Goal: Task Accomplishment & Management: Complete application form

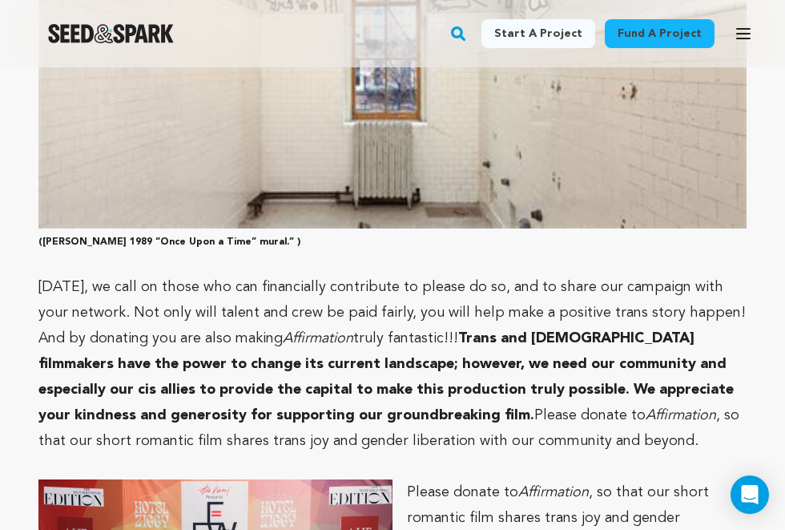
scroll to position [3770, 0]
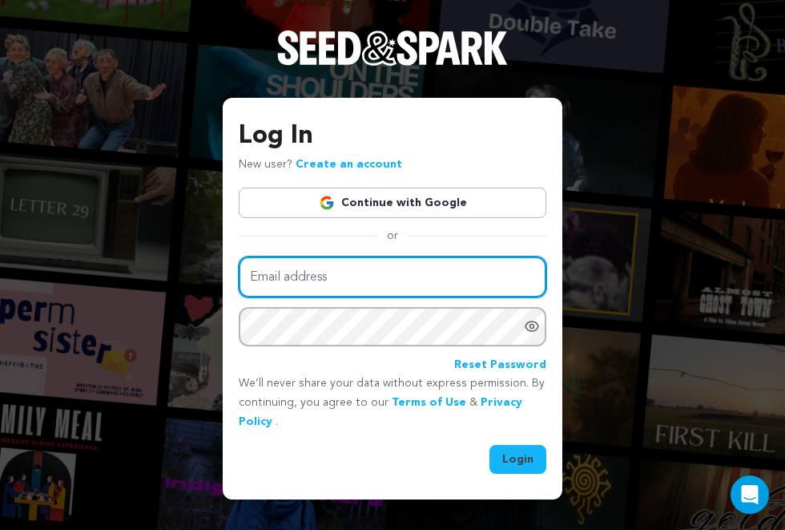
type input "chrisvallario@gmail.com"
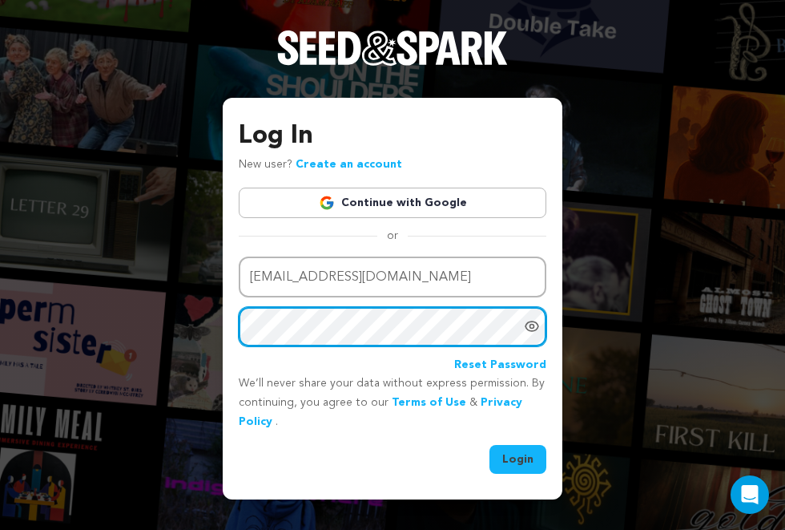
click at [518, 457] on button "Login" at bounding box center [518, 459] width 57 height 29
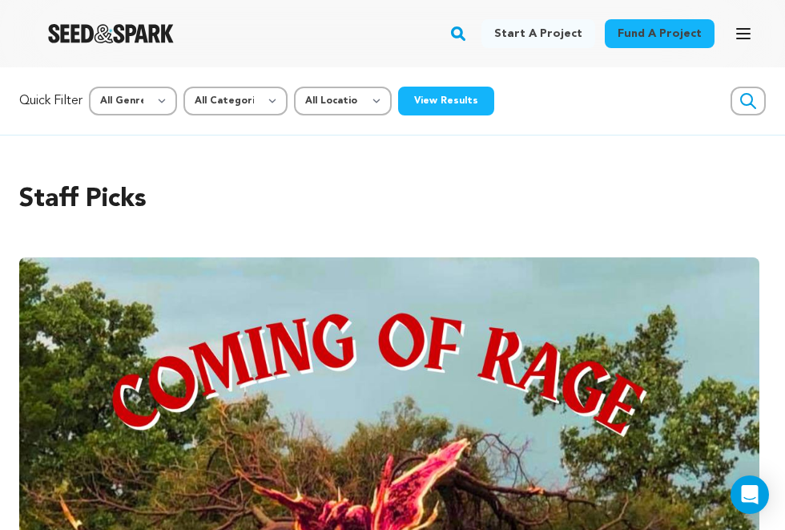
click at [740, 42] on icon "button" at bounding box center [743, 33] width 19 height 19
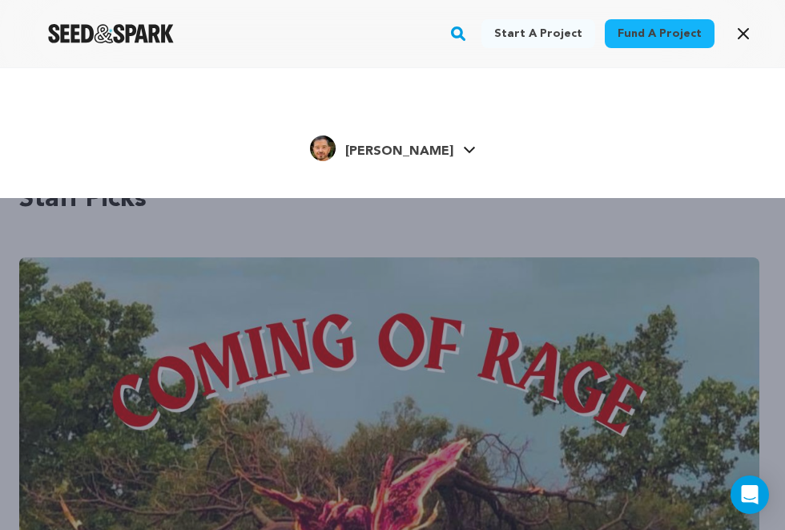
click at [466, 149] on div "Christopher V. Christopher V." at bounding box center [392, 149] width 689 height 34
click at [463, 151] on icon at bounding box center [469, 150] width 13 height 8
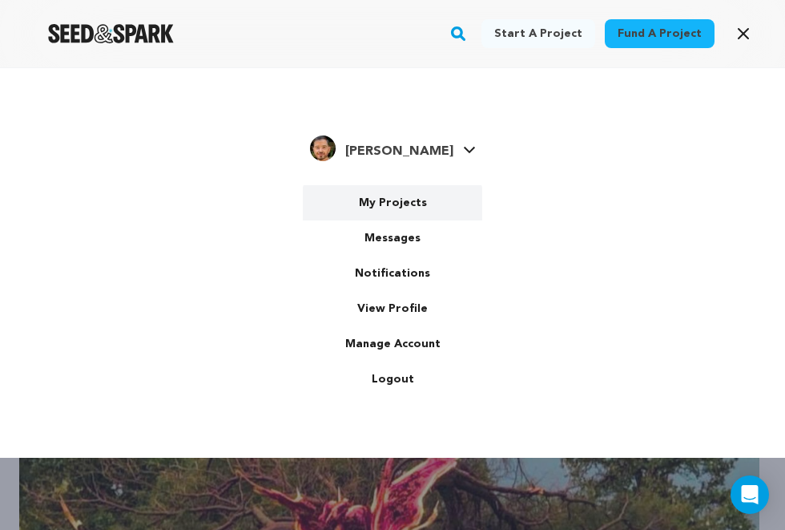
click at [411, 210] on link "My Projects" at bounding box center [392, 202] width 179 height 35
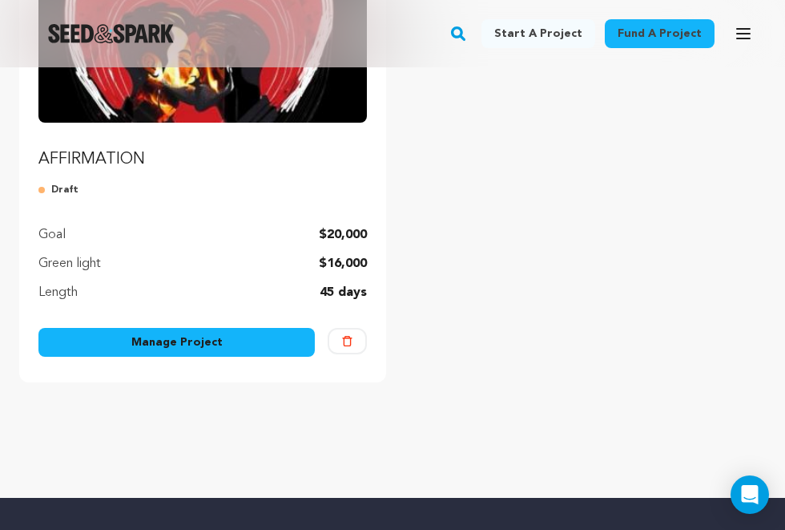
scroll to position [295, 0]
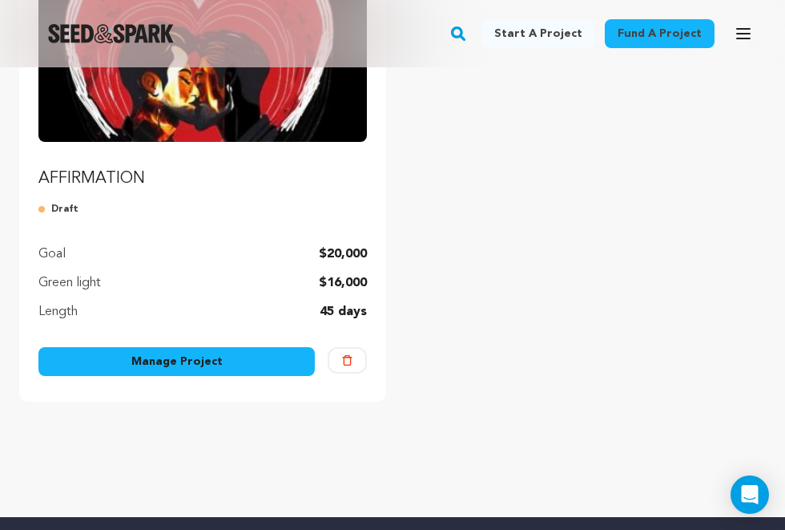
click at [169, 367] on link "Manage Project" at bounding box center [176, 361] width 276 height 29
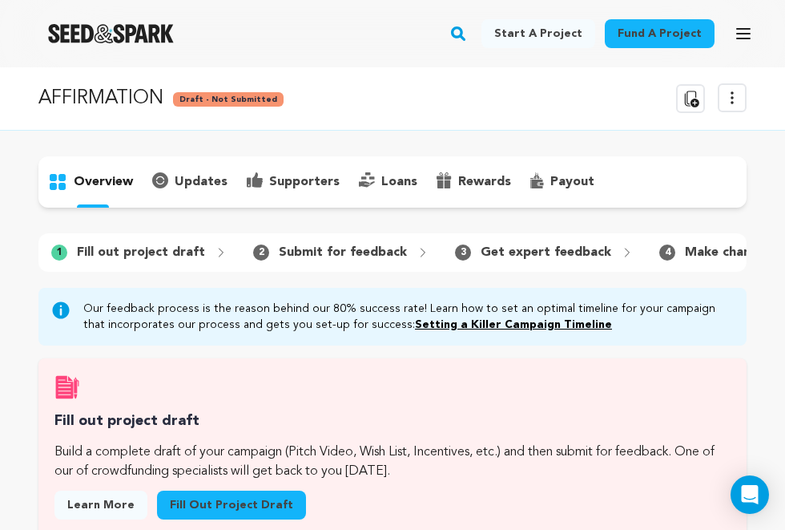
click at [236, 498] on link "Fill out project draft" at bounding box center [231, 504] width 149 height 29
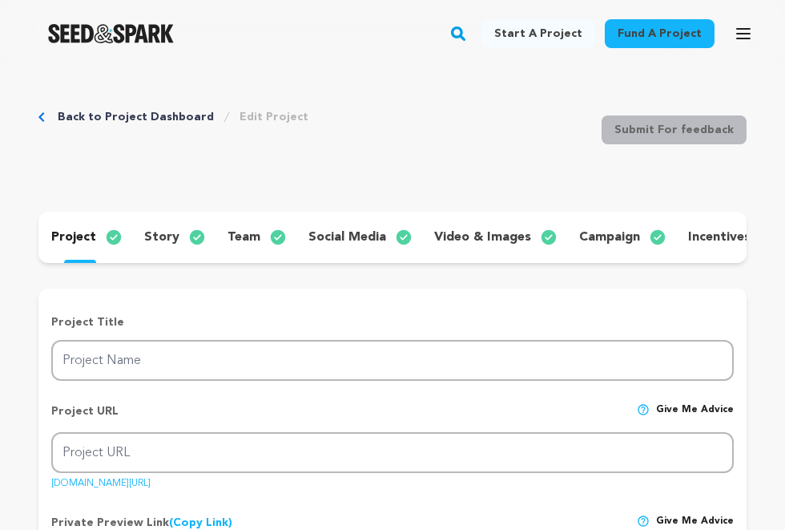
type input "AFFIRMATION"
type input "affirmation"
type input "A first date between a [DEMOGRAPHIC_DATA] man and his [DEMOGRAPHIC_DATA] date l…"
type textarea "Affirmation shares gender euphoria and liberation with the world. "[PERSON_NAME…"
type textarea "Affirmation showcases trans joy through moments of shared connection, embodimen…"
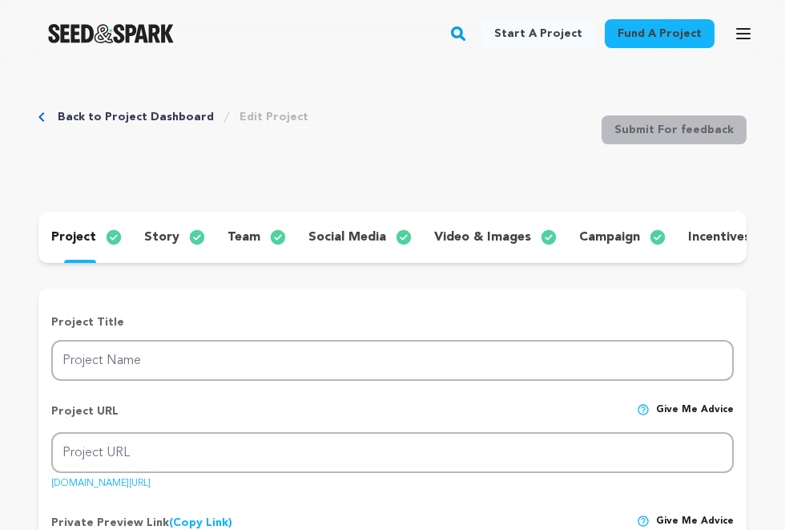
type textarea "The Keith Haring Foundation approved Haring's "Once Upon a Time" mural to be us…"
radio input "true"
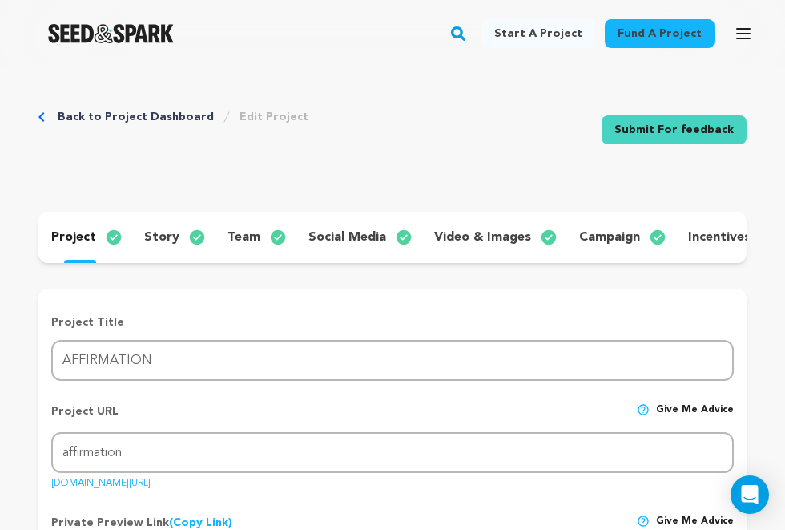
click at [160, 234] on p "story" at bounding box center [161, 237] width 35 height 19
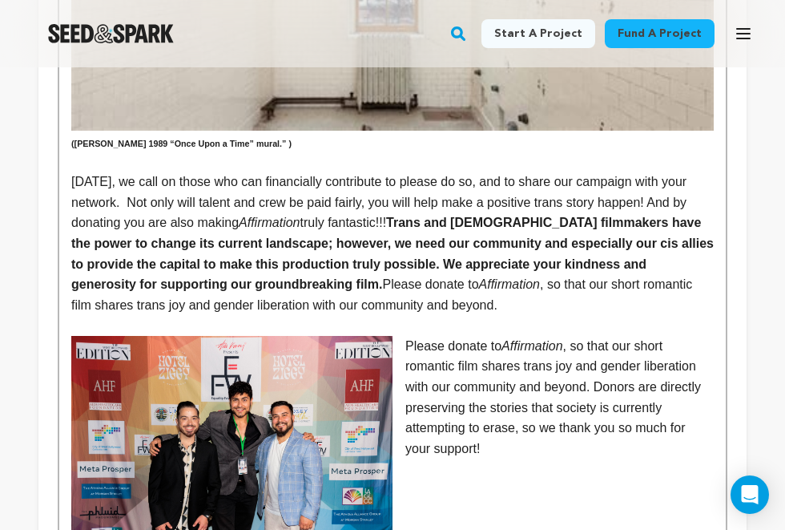
scroll to position [2610, 0]
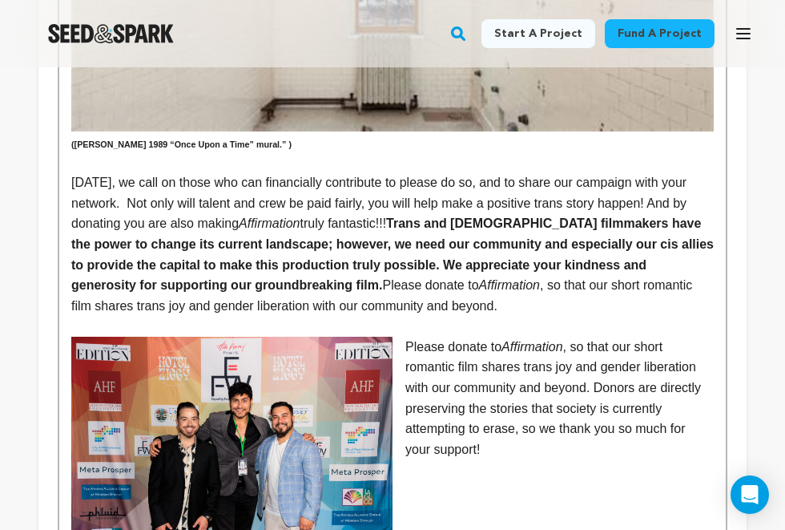
drag, startPoint x: 445, startPoint y: 204, endPoint x: 300, endPoint y: 183, distance: 146.4
click at [300, 183] on p "Today, we call on those who can financially contribute to please do so, and to …" at bounding box center [392, 243] width 643 height 143
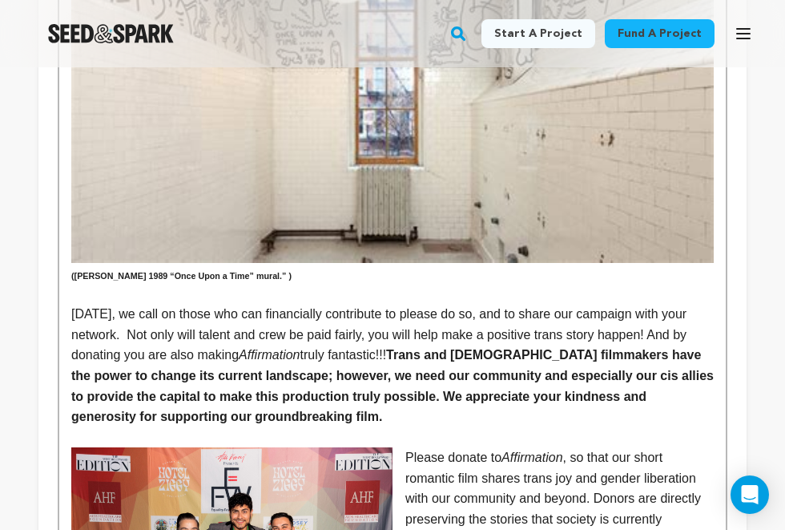
scroll to position [2484, 0]
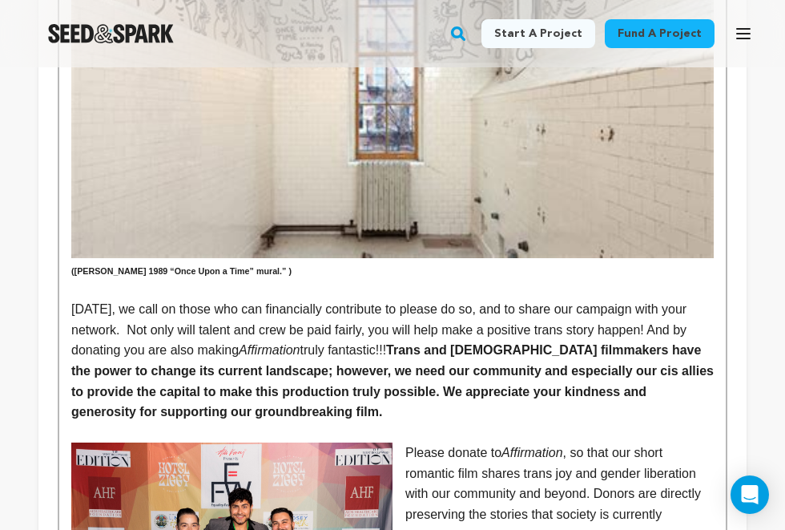
drag, startPoint x: 408, startPoint y: 247, endPoint x: 411, endPoint y: 309, distance: 62.6
click at [411, 309] on p "Today, we call on those who can financially contribute to please do so, and to …" at bounding box center [392, 360] width 643 height 123
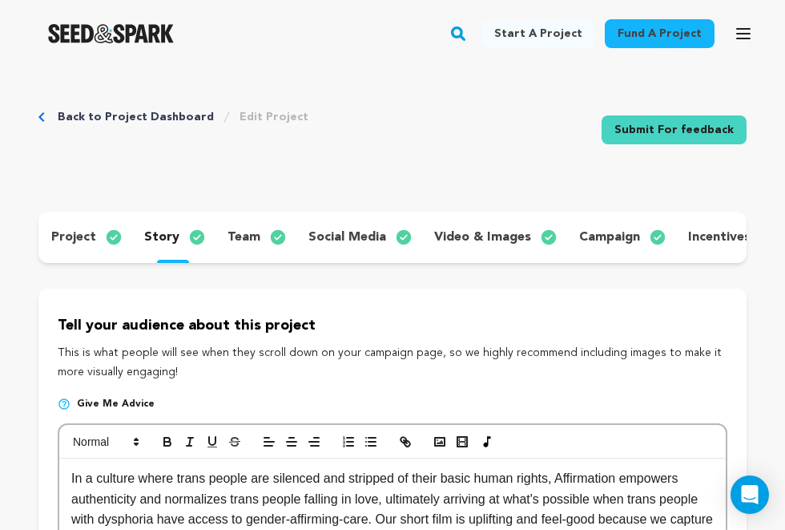
scroll to position [0, 0]
click at [167, 445] on icon "button" at bounding box center [167, 443] width 6 height 4
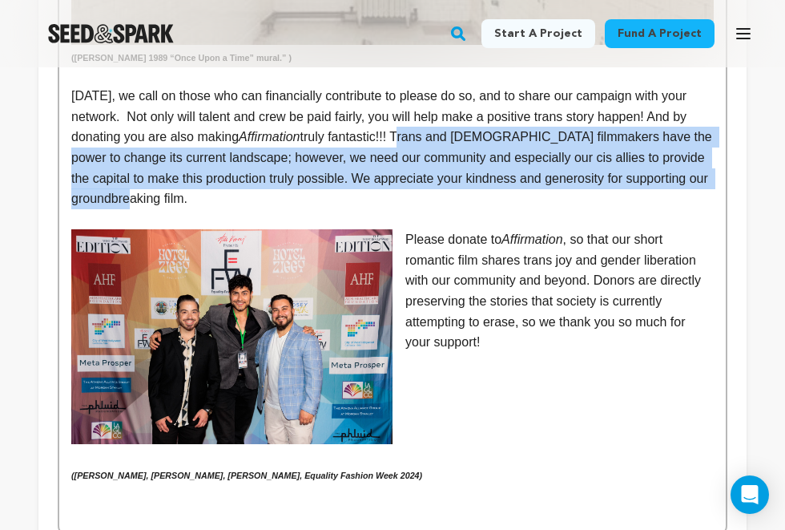
click at [498, 229] on p "Please donate to Affirmation , so that our short romantic film shares trans joy…" at bounding box center [392, 290] width 643 height 123
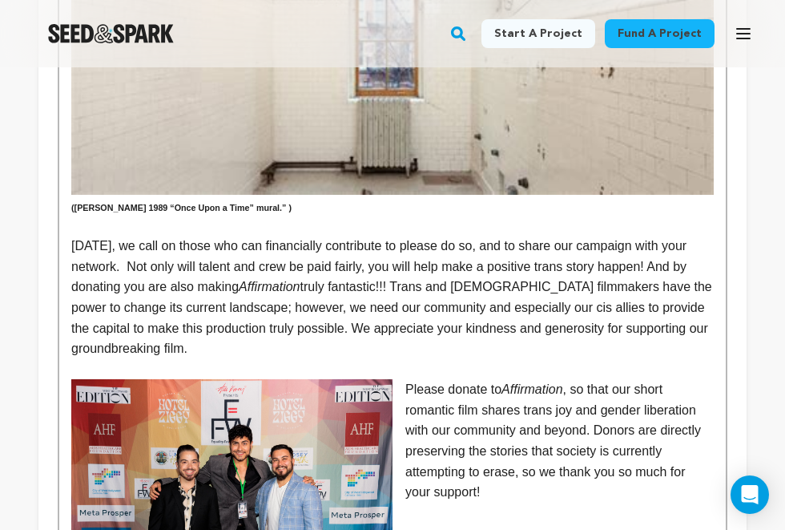
scroll to position [2543, 0]
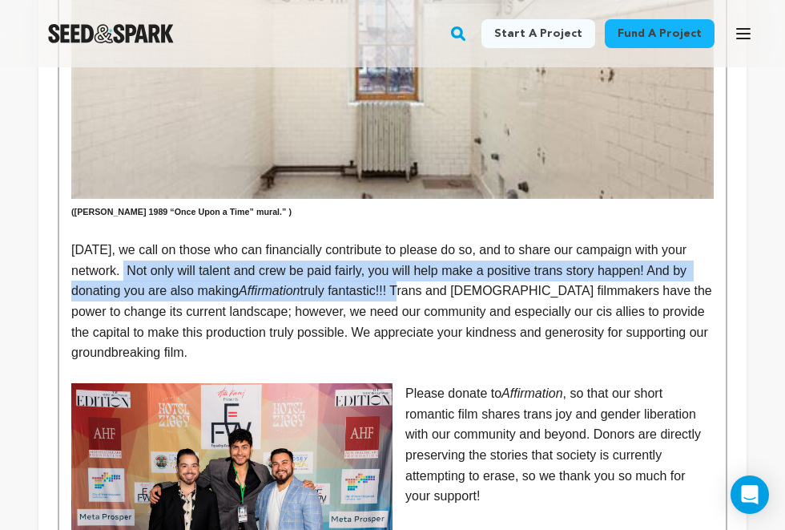
drag, startPoint x: 406, startPoint y: 188, endPoint x: 130, endPoint y: 171, distance: 276.9
click at [130, 240] on p "Today, we call on those who can financially contribute to please do so, and to …" at bounding box center [392, 301] width 643 height 123
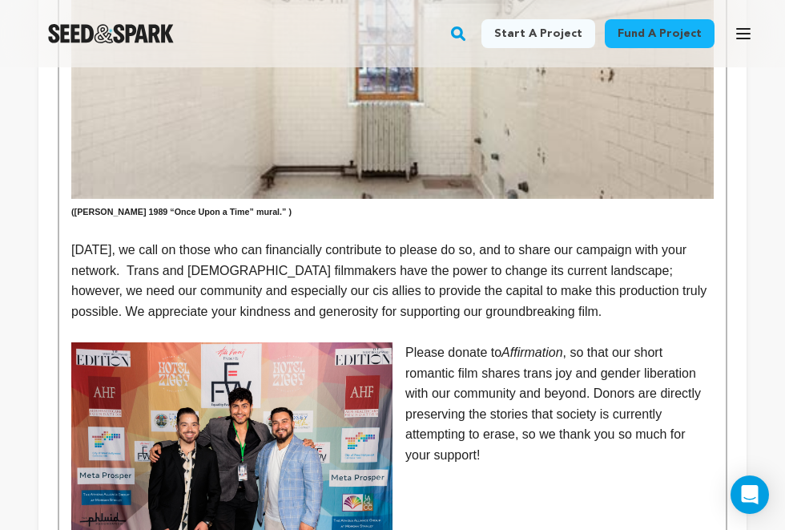
click at [526, 350] on p "Please donate to Affirmation , so that our short romantic film shares trans joy…" at bounding box center [392, 403] width 643 height 123
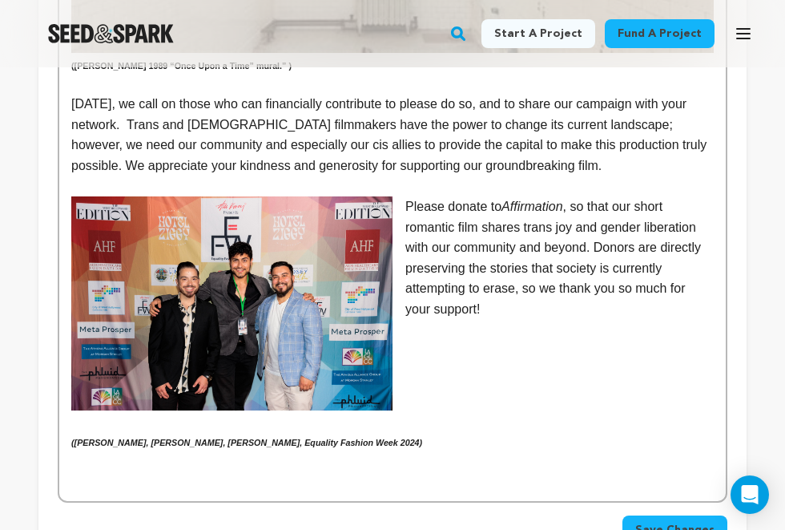
scroll to position [2695, 0]
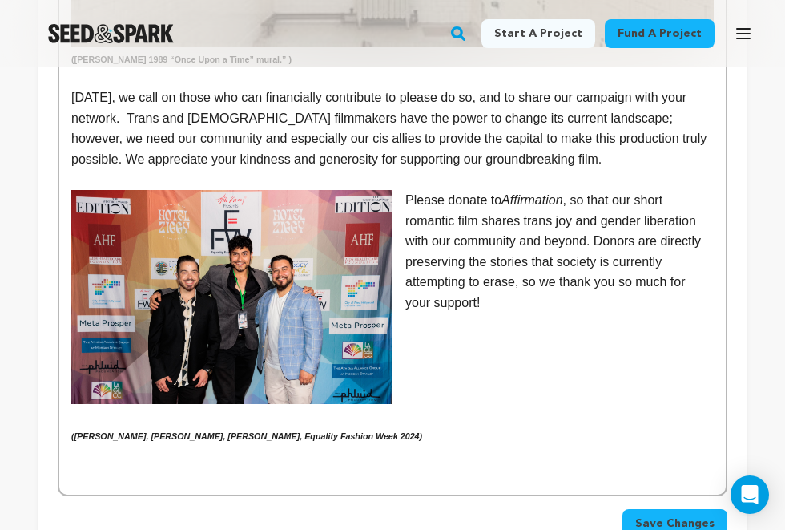
click at [683, 515] on span "Save Changes" at bounding box center [674, 523] width 79 height 16
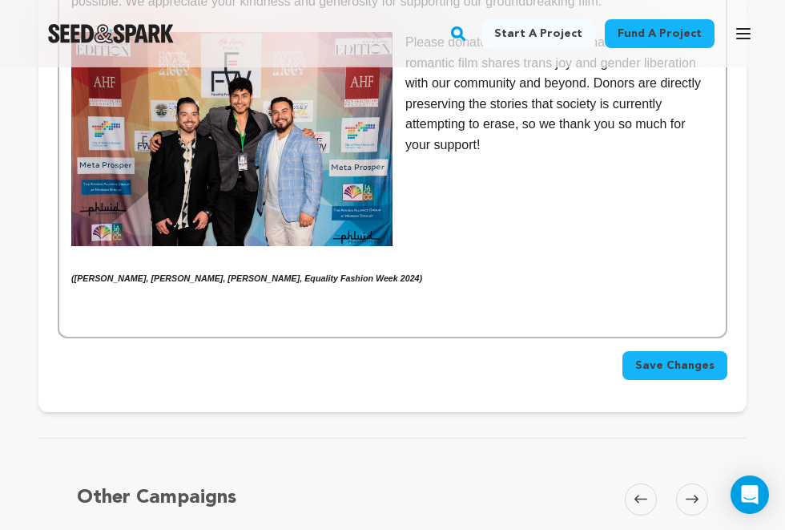
scroll to position [2849, 0]
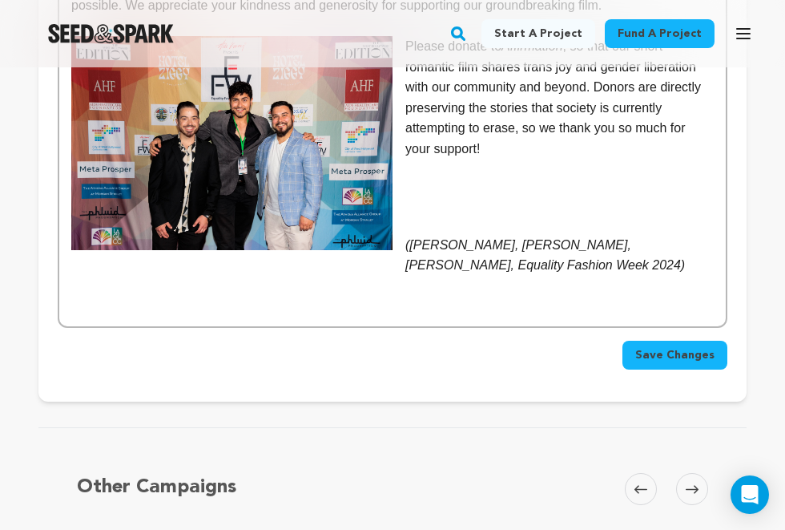
drag, startPoint x: 401, startPoint y: 135, endPoint x: 681, endPoint y: 157, distance: 281.3
click at [681, 235] on p "﻿ (Christopher Vallario, Emmett Preciado, Tony Zosherafatain, Equality Fashion …" at bounding box center [392, 255] width 643 height 41
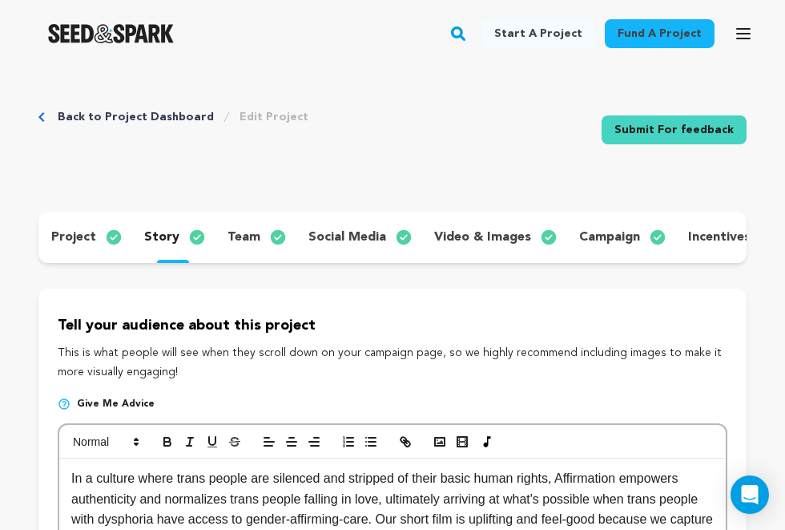
scroll to position [0, 0]
click at [264, 443] on icon "button" at bounding box center [269, 441] width 14 height 14
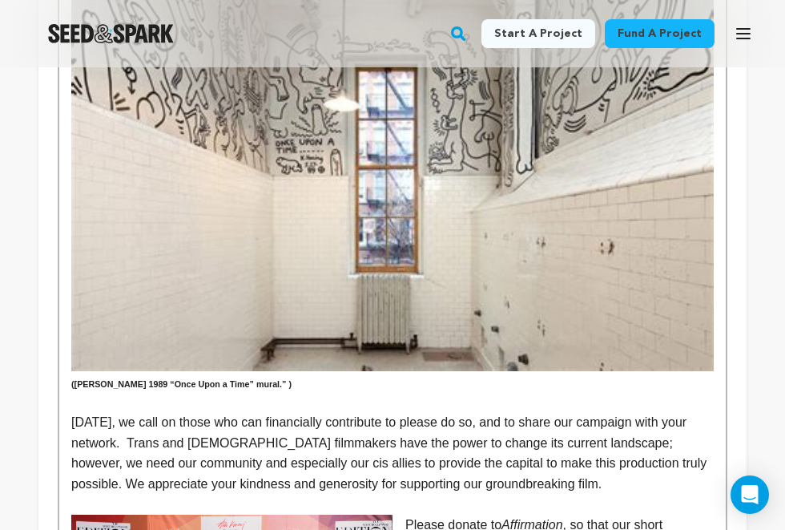
scroll to position [2738, 0]
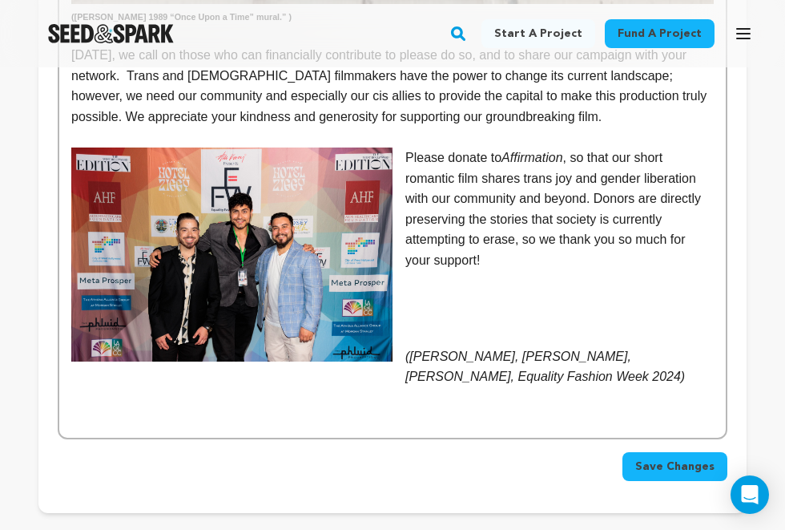
click at [398, 346] on p "﻿ (Christopher Vallario, Emmett Preciado, Tony Zosherafatain, Equality Fashion …" at bounding box center [392, 366] width 643 height 41
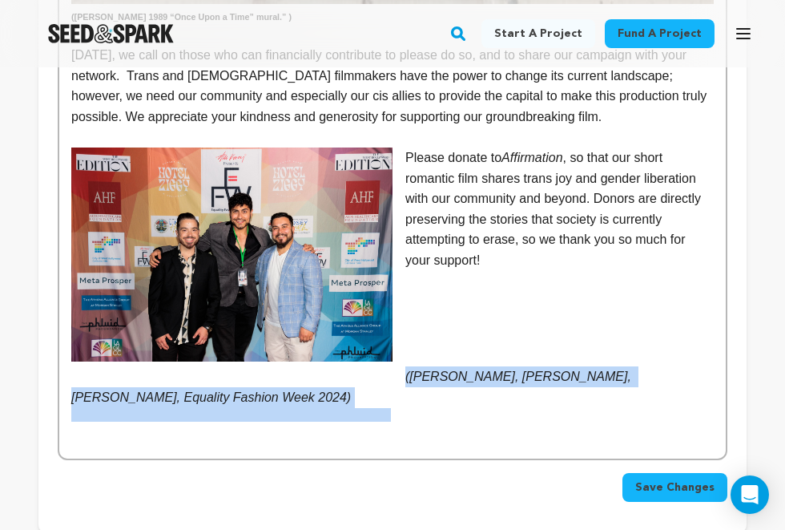
drag, startPoint x: 402, startPoint y: 265, endPoint x: 426, endPoint y: 306, distance: 47.4
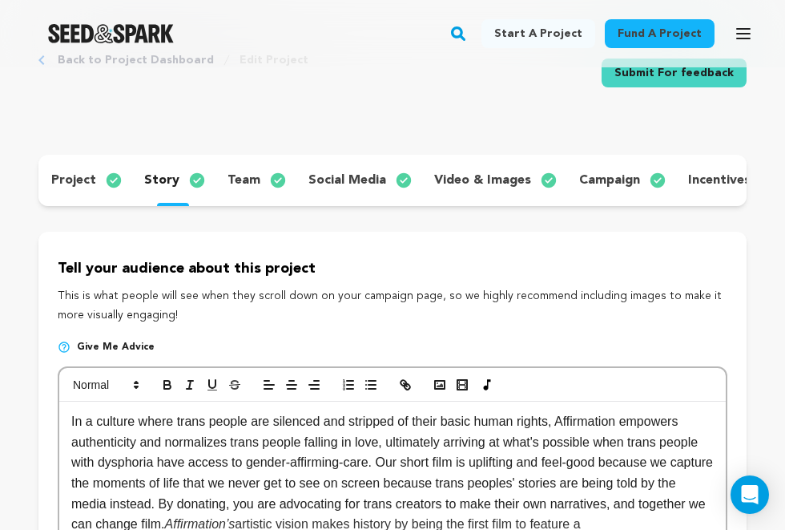
scroll to position [54, 0]
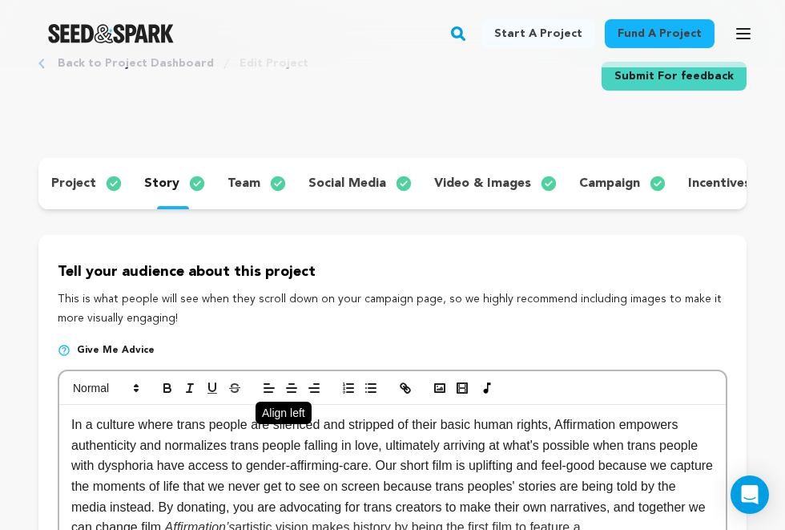
click at [272, 388] on line "button" at bounding box center [269, 388] width 10 height 0
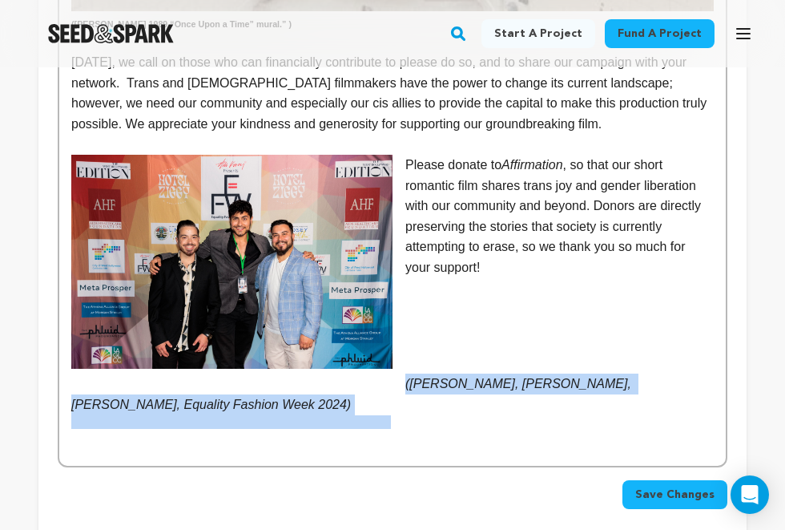
scroll to position [2730, 0]
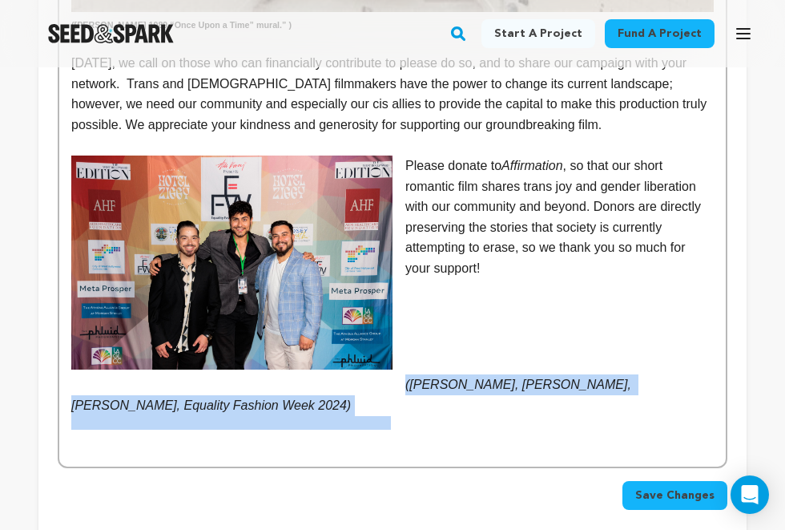
click at [434, 374] on p "﻿ (Christopher Vallario, Emmett Preciado, Tony Zosherafatain, Equality Fashion …" at bounding box center [392, 394] width 643 height 41
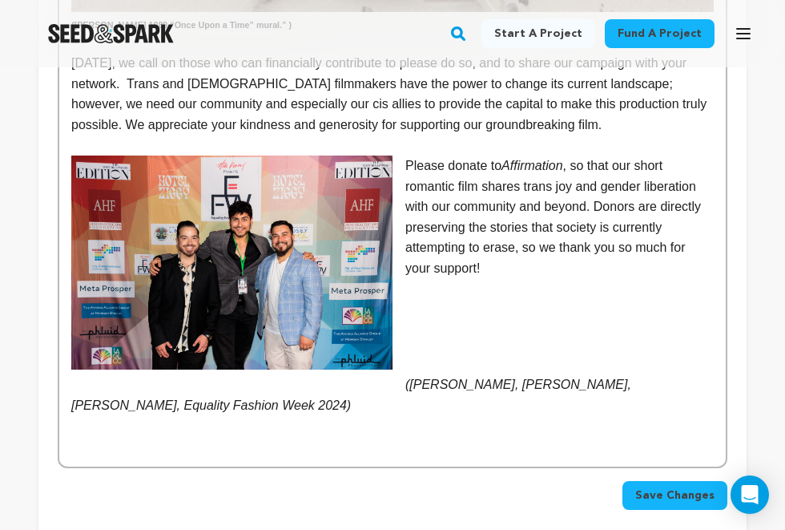
click at [405, 377] on em "([PERSON_NAME], [PERSON_NAME], [PERSON_NAME], Equality Fashion Week 2024)" at bounding box center [352, 394] width 563 height 34
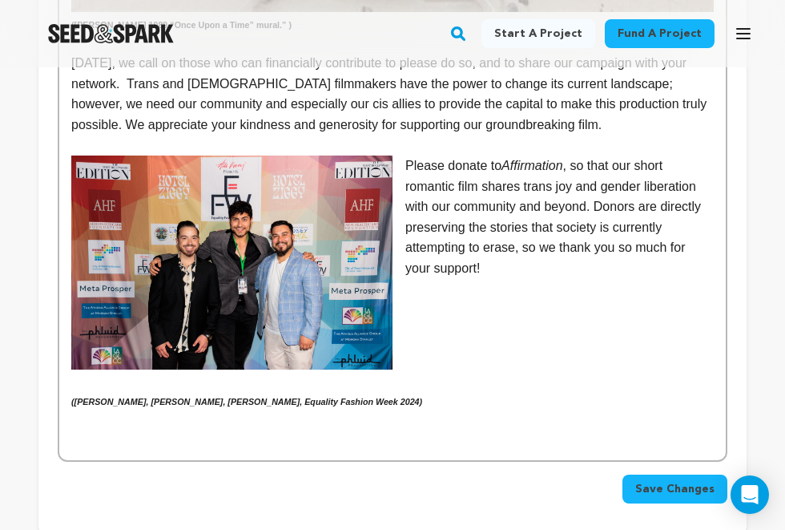
click at [489, 409] on h6 at bounding box center [392, 416] width 643 height 14
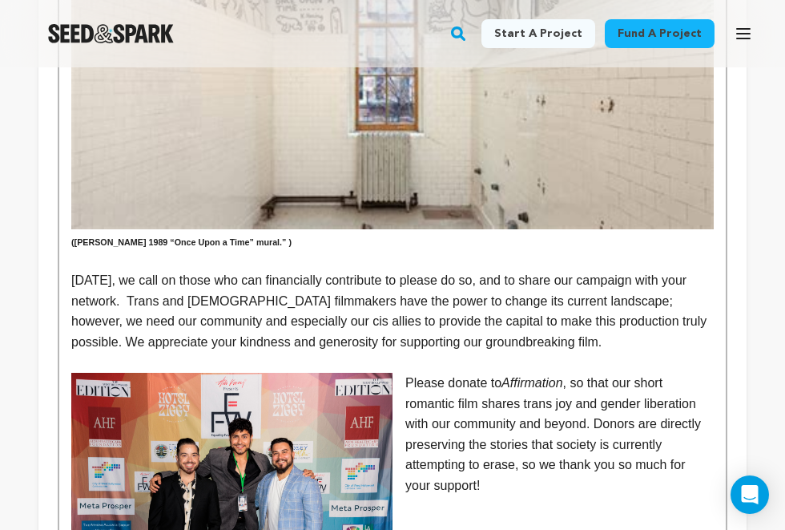
scroll to position [2515, 0]
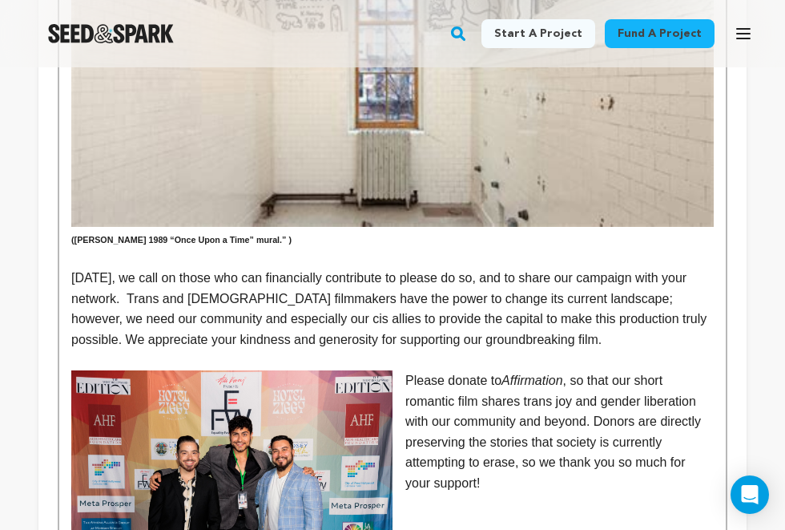
click at [617, 370] on p "Please donate to Affirmation , so that our short romantic film shares trans joy…" at bounding box center [392, 431] width 643 height 123
click at [517, 376] on p "Please donate to Affirmation , so that our short romantic film shares trans joy…" at bounding box center [392, 431] width 643 height 123
click at [436, 376] on p "Please donate to Affirmation , so that our short romantic film shares trans joy…" at bounding box center [392, 431] width 643 height 123
click at [478, 377] on p "Please donate to Affirmation , so that our short romantic film shares trans joy…" at bounding box center [392, 431] width 643 height 123
click at [490, 494] on h6 at bounding box center [392, 501] width 643 height 14
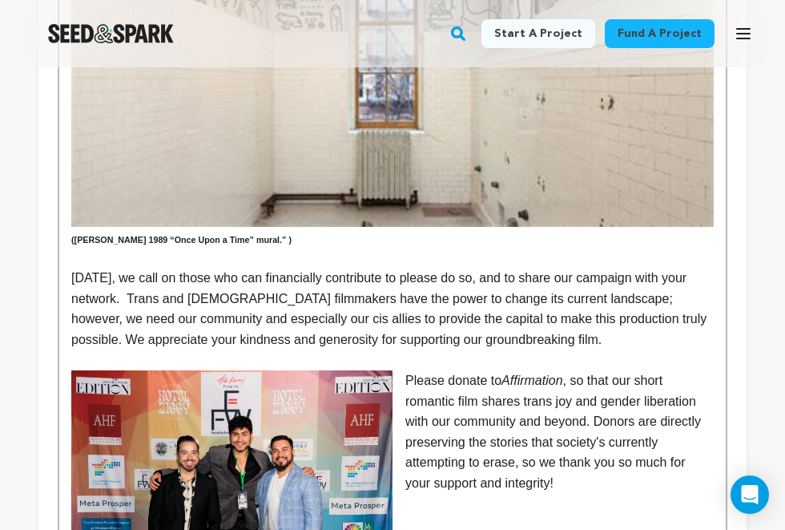
scroll to position [2532, 0]
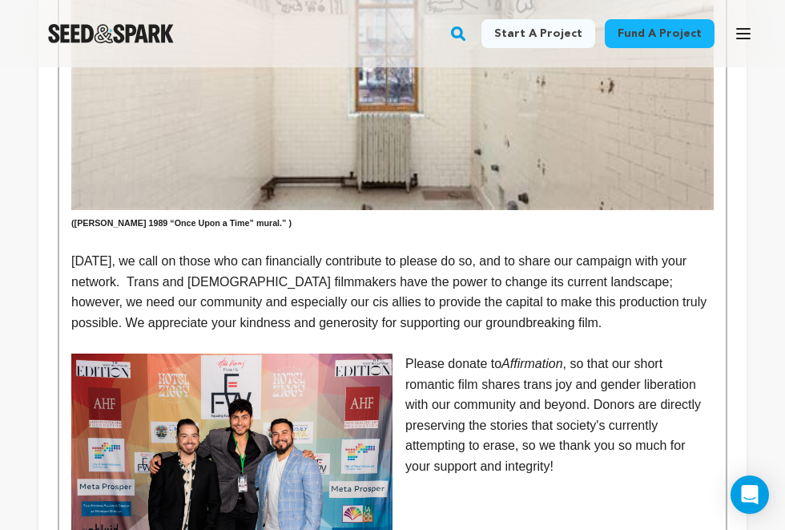
click at [506, 361] on p "Please donate to Affirmation , so that our short romantic film shares trans joy…" at bounding box center [392, 414] width 643 height 123
click at [540, 504] on h6 at bounding box center [392, 511] width 643 height 14
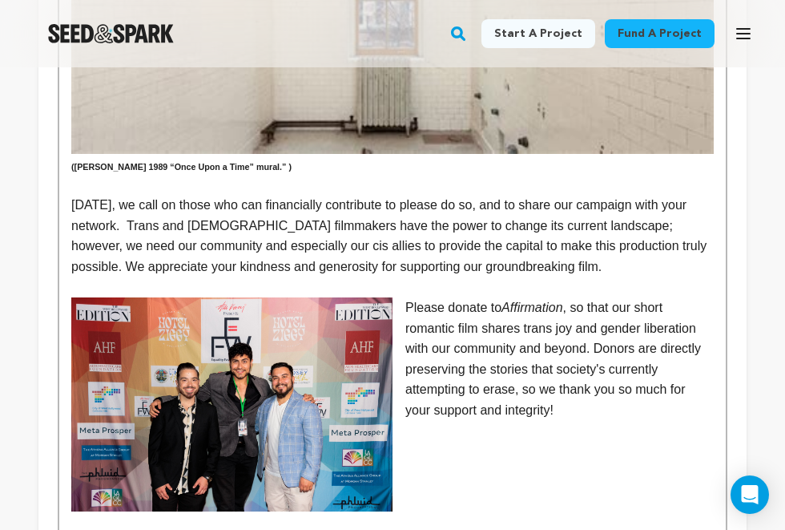
scroll to position [2586, 0]
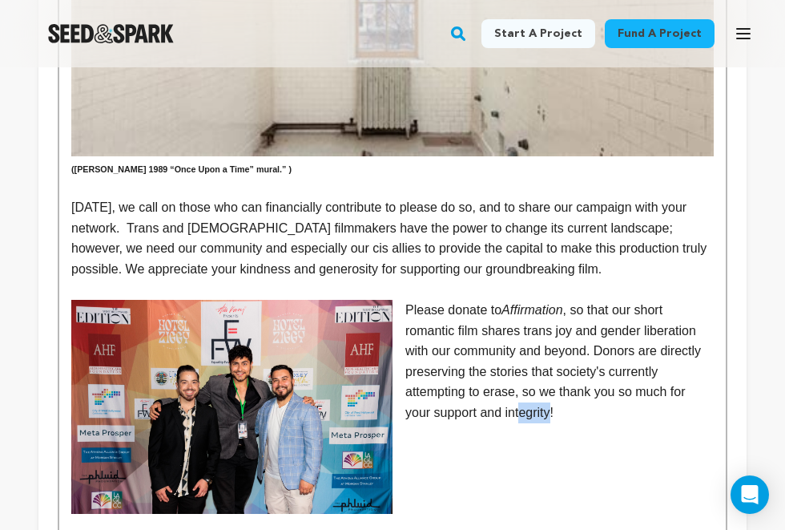
drag, startPoint x: 554, startPoint y: 307, endPoint x: 524, endPoint y: 307, distance: 30.4
click at [524, 307] on p "Please donate to Affirmation , so that our short romantic film shares trans joy…" at bounding box center [392, 361] width 643 height 123
drag, startPoint x: 524, startPoint y: 307, endPoint x: 608, endPoint y: 310, distance: 84.2
click at [608, 310] on p "Please donate to Affirmation , so that our short romantic film shares trans joy…" at bounding box center [392, 361] width 643 height 123
click at [553, 313] on p "Please donate to Affirmation , so that our short romantic film shares trans joy…" at bounding box center [392, 361] width 643 height 123
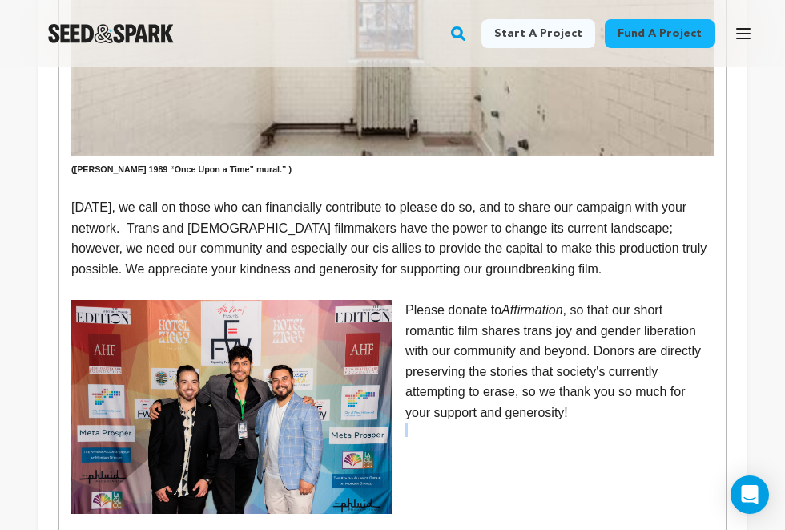
click at [553, 313] on p "Please donate to Affirmation , so that our short romantic film shares trans joy…" at bounding box center [392, 361] width 643 height 123
click at [553, 308] on p "Please donate to Affirmation , so that our short romantic film shares trans joy…" at bounding box center [392, 361] width 643 height 123
click at [585, 309] on p "Please donate to Affirmation , so that our short romantic film shares trans joy…" at bounding box center [392, 361] width 643 height 123
click at [615, 304] on p "Please donate to Affirmation , so that our short romantic film shares trans joy…" at bounding box center [392, 361] width 643 height 123
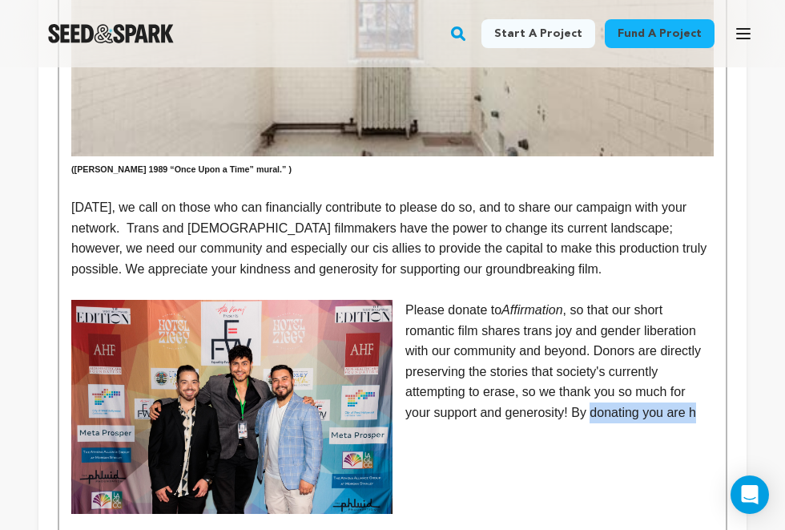
drag, startPoint x: 711, startPoint y: 305, endPoint x: 595, endPoint y: 308, distance: 115.4
click at [595, 308] on p "Please donate to Affirmation , so that our short romantic film shares trans joy…" at bounding box center [392, 361] width 643 height 123
click at [594, 305] on p "Please donate to Affirmation , so that our short romantic film shares trans joy…" at bounding box center [392, 361] width 643 height 123
click at [626, 305] on p "Please donate to Affirmation , so that our short romantic film shares trans joy…" at bounding box center [392, 361] width 643 height 123
click at [591, 308] on p "Please donate to Affirmation , so that our short romantic film shares trans joy…" at bounding box center [392, 361] width 643 height 123
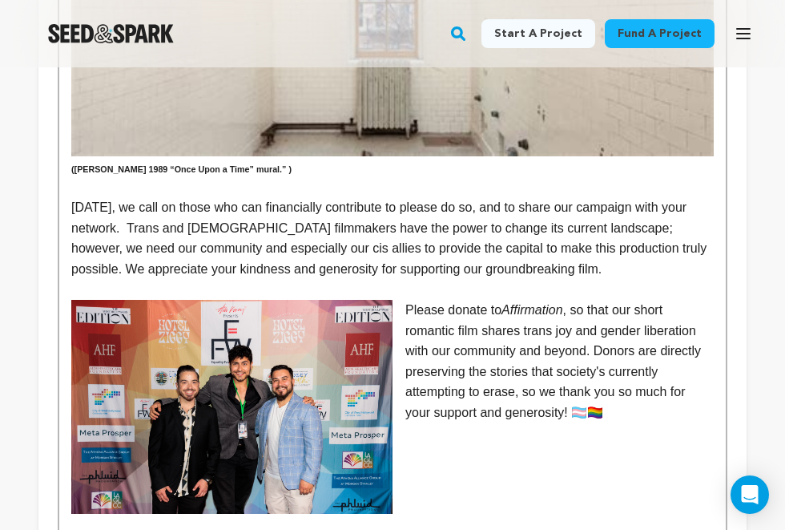
click at [641, 312] on p "Please donate to Affirmation , so that our short romantic film shares trans joy…" at bounding box center [392, 361] width 643 height 123
drag, startPoint x: 591, startPoint y: 304, endPoint x: 576, endPoint y: 304, distance: 15.2
click at [576, 304] on p "Please donate to Affirmation , so that our short romantic film shares trans joy…" at bounding box center [392, 361] width 643 height 123
click at [406, 300] on p "Please donate to Affirmation , so that our short romantic film shares trans joy…" at bounding box center [392, 361] width 643 height 123
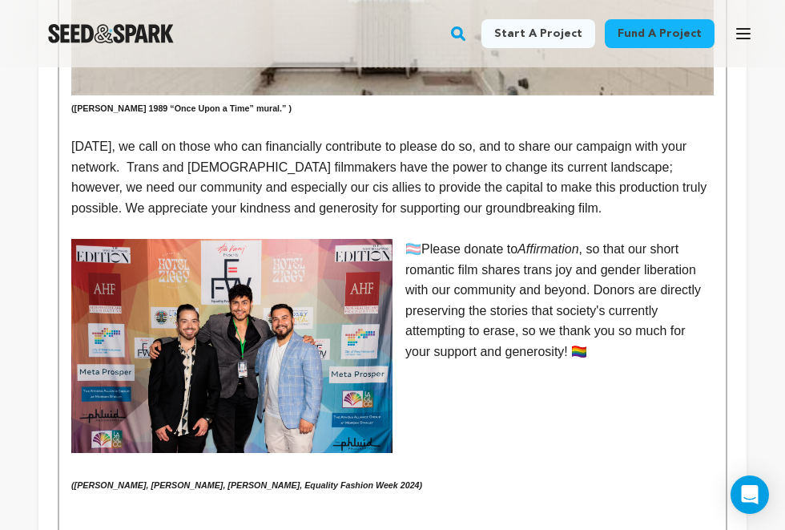
scroll to position [2634, 0]
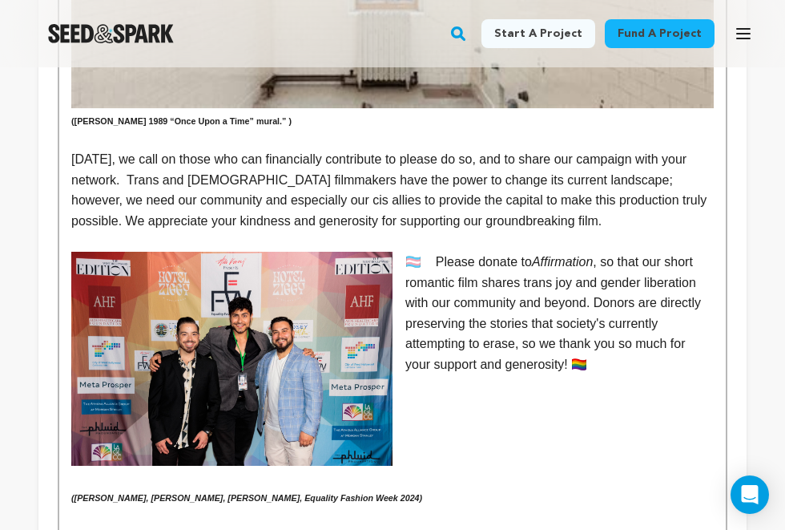
click at [578, 261] on p "🏳️‍⚧️ Please donate to Affirmation , so that our short romantic film shares tra…" at bounding box center [392, 313] width 643 height 123
click at [436, 252] on p "🏳️‍⚧️ Please donate to Affirmation , so that our short romantic film shares tra…" at bounding box center [392, 313] width 643 height 123
drag, startPoint x: 615, startPoint y: 255, endPoint x: 599, endPoint y: 255, distance: 16.0
click at [599, 255] on p "🏳️‍⚧️Please donate to Affirmation , so that our short romantic film shares tran…" at bounding box center [392, 313] width 643 height 123
click at [425, 252] on p "🏳️‍⚧️Please donate to Affirmation , so that our short romantic film shares tran…" at bounding box center [392, 313] width 643 height 123
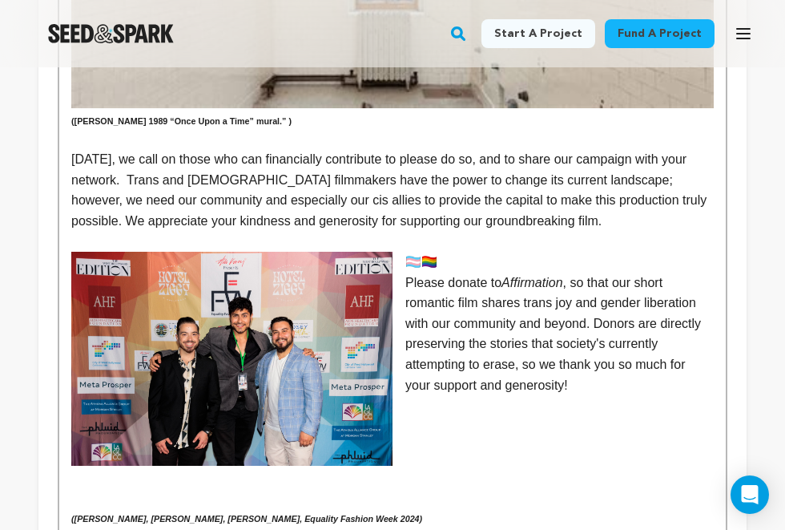
click at [405, 252] on p "🏳️‍⚧️🏳️‍🌈" at bounding box center [392, 262] width 643 height 21
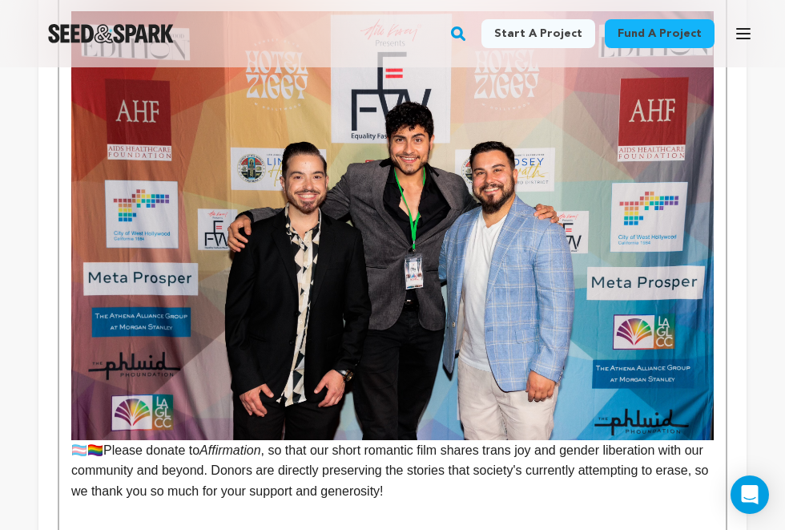
scroll to position [2865, 0]
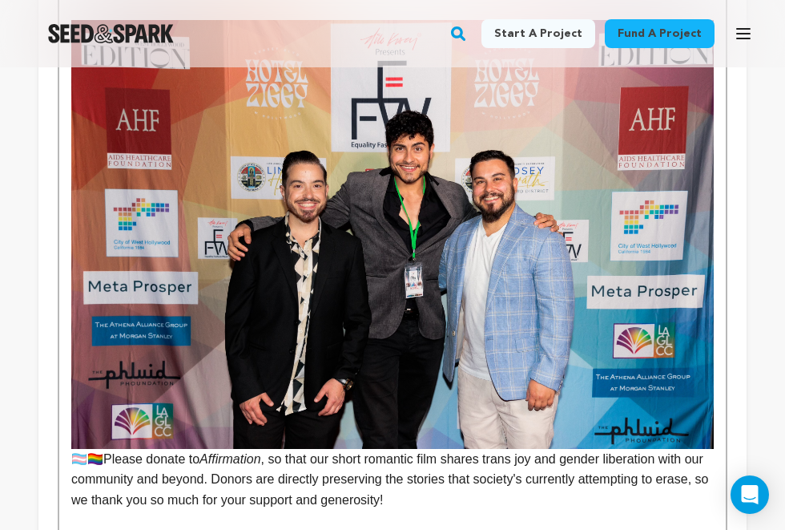
click at [499, 196] on img at bounding box center [392, 234] width 643 height 429
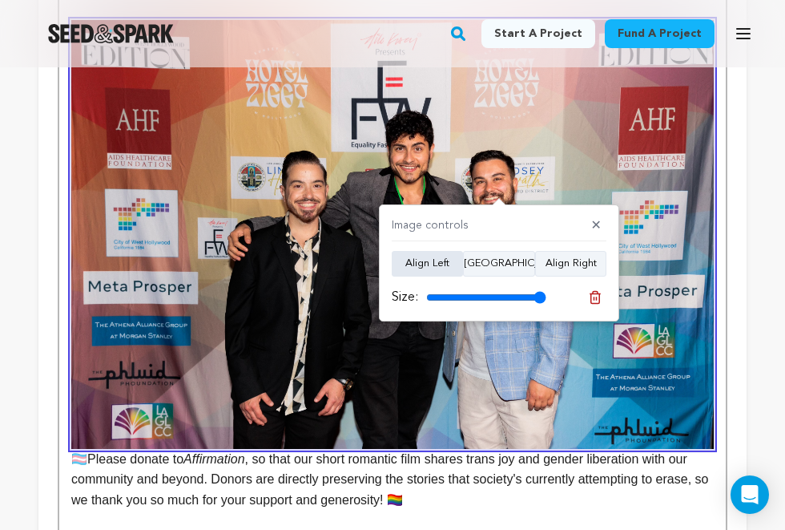
click at [439, 264] on button "Align Left" at bounding box center [427, 264] width 71 height 26
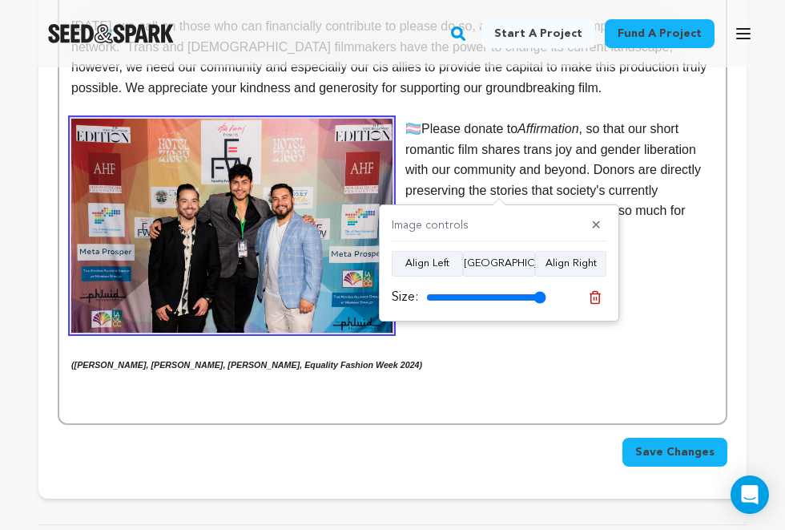
scroll to position [2652, 0]
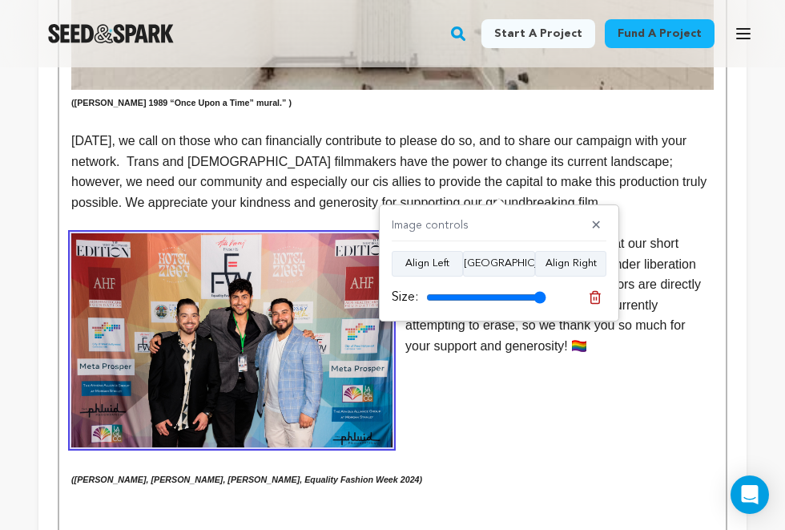
click at [465, 131] on p "[DATE], we call on those who can financially contribute to please do so, and to…" at bounding box center [392, 172] width 643 height 82
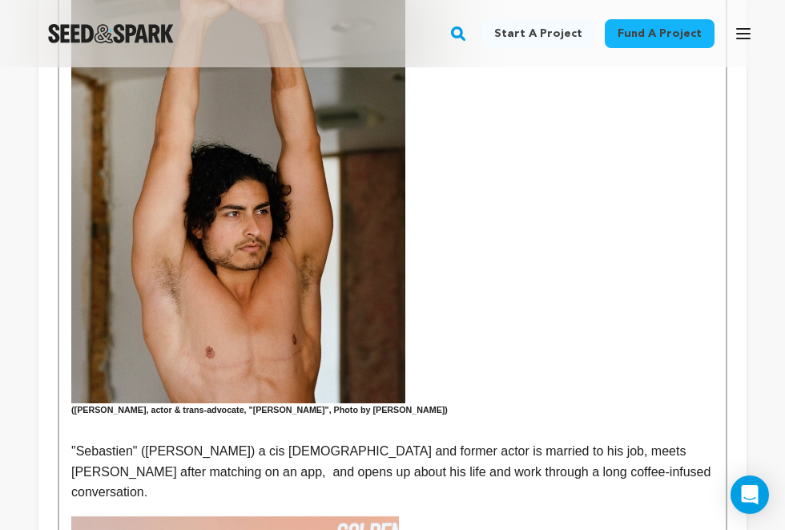
scroll to position [825, 0]
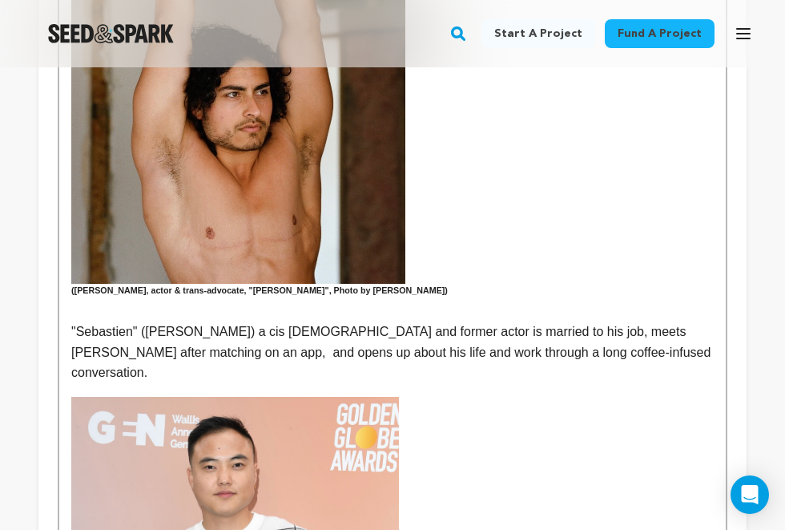
click at [294, 267] on h6 "(Emmett Preciado, actor & trans-advocate, "Xavier", Photo by Daniel Zox)" at bounding box center [392, 63] width 643 height 470
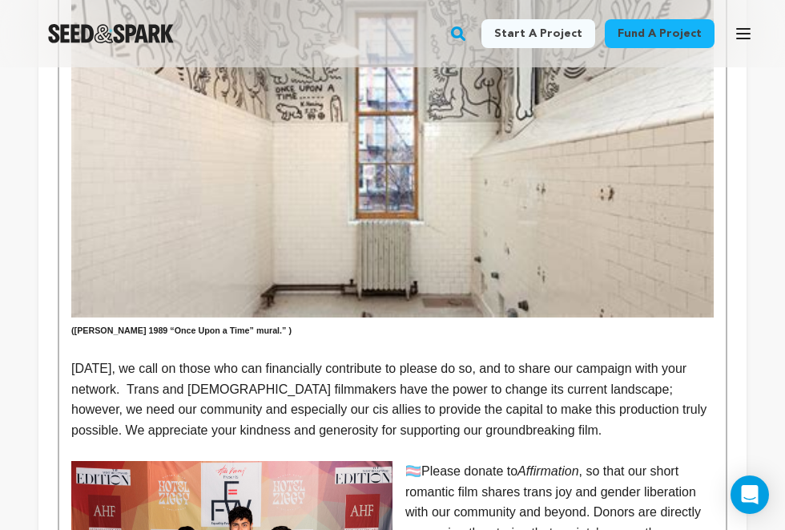
scroll to position [2595, 0]
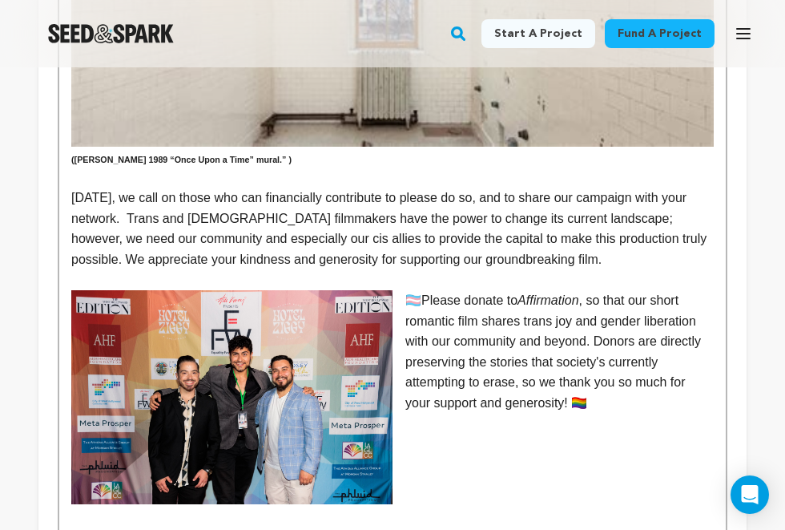
click at [424, 290] on p "🏳️‍⚧️Please donate to Affirmation , so that our short romantic film shares tran…" at bounding box center [392, 351] width 643 height 123
click at [599, 296] on p "Please donate to Affirmation , so that our short romantic film shares trans joy…" at bounding box center [392, 351] width 643 height 123
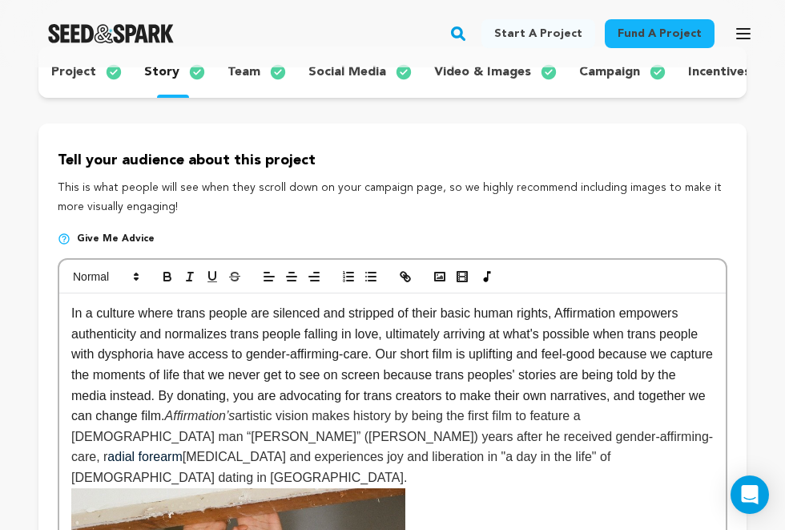
scroll to position [179, 0]
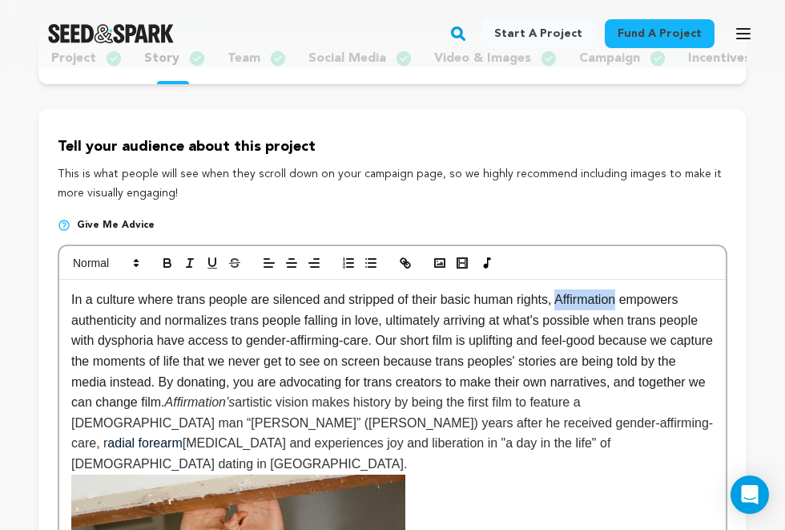
drag, startPoint x: 629, startPoint y: 300, endPoint x: 566, endPoint y: 300, distance: 62.5
click at [566, 300] on p "In a culture where trans people are silenced and stripped of their basic human …" at bounding box center [392, 381] width 643 height 184
click at [191, 260] on line "button" at bounding box center [190, 263] width 2 height 8
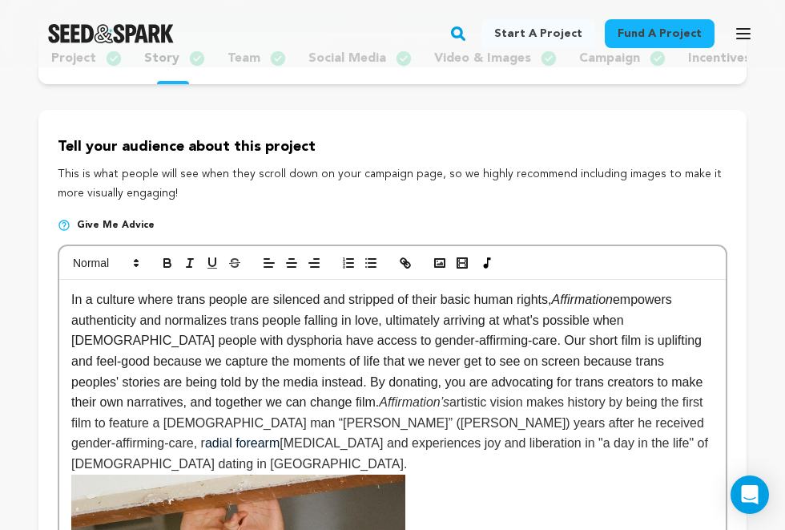
click at [281, 373] on p "In a culture where trans people are silenced and stripped of their basic human …" at bounding box center [392, 381] width 643 height 184
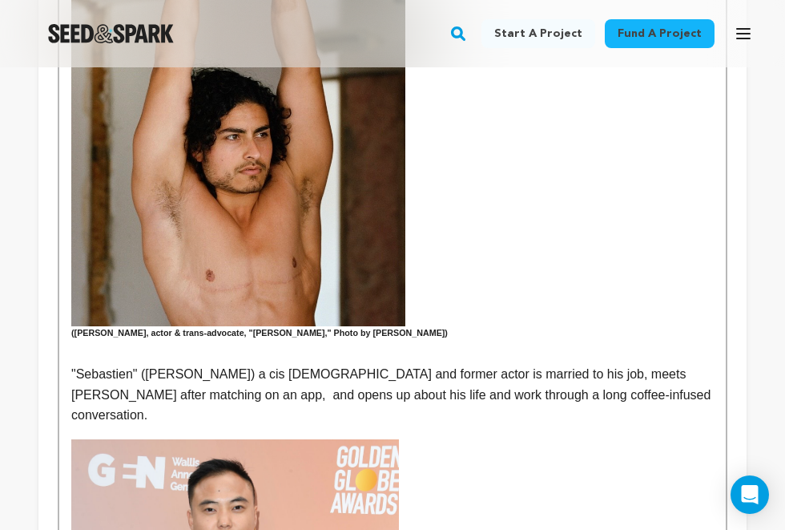
scroll to position [924, 0]
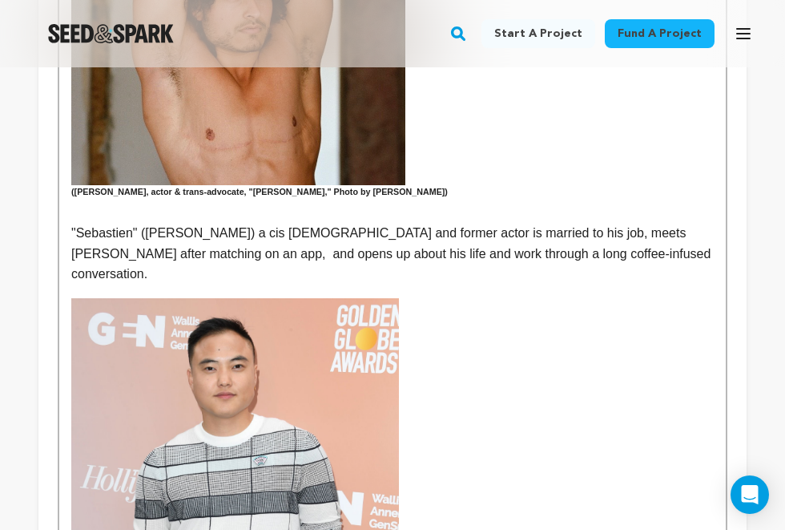
click at [610, 228] on p ""Sebastien" (Leo Sheng) a cis queer man and former actor is married to his job,…" at bounding box center [392, 254] width 643 height 62
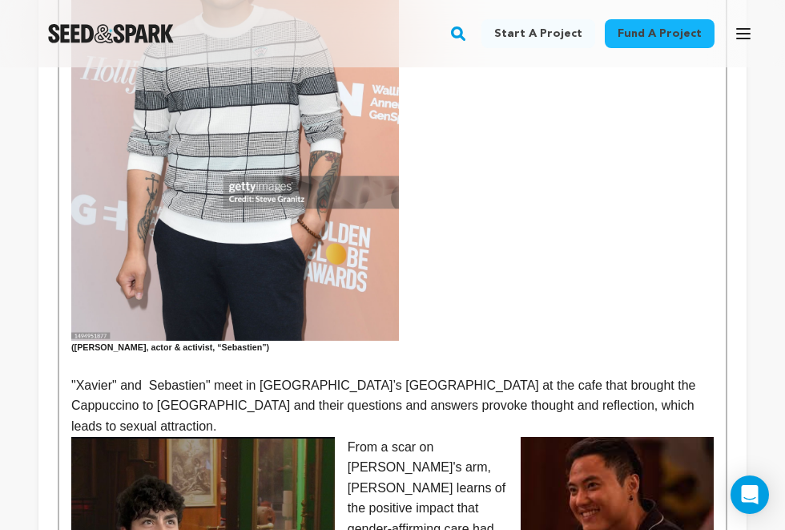
scroll to position [1364, 0]
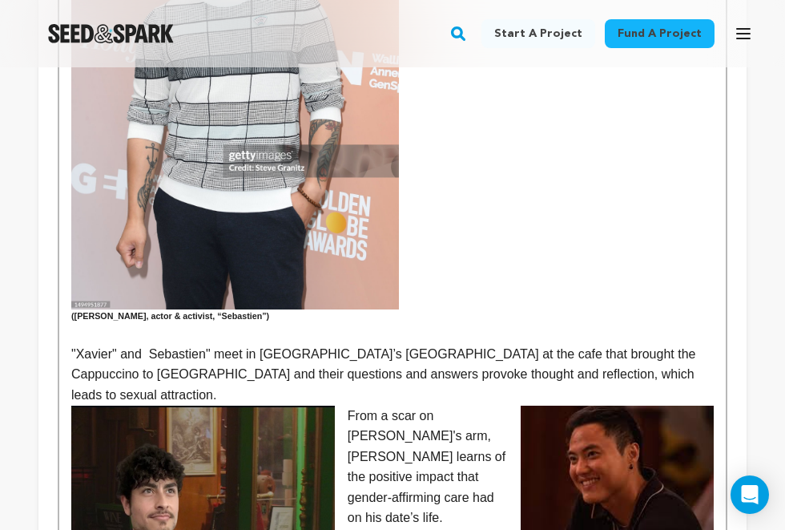
click at [73, 344] on p ""Xavier" and Sebastien" meet in Manhattan’s West Village at the cafe that broug…" at bounding box center [392, 375] width 643 height 62
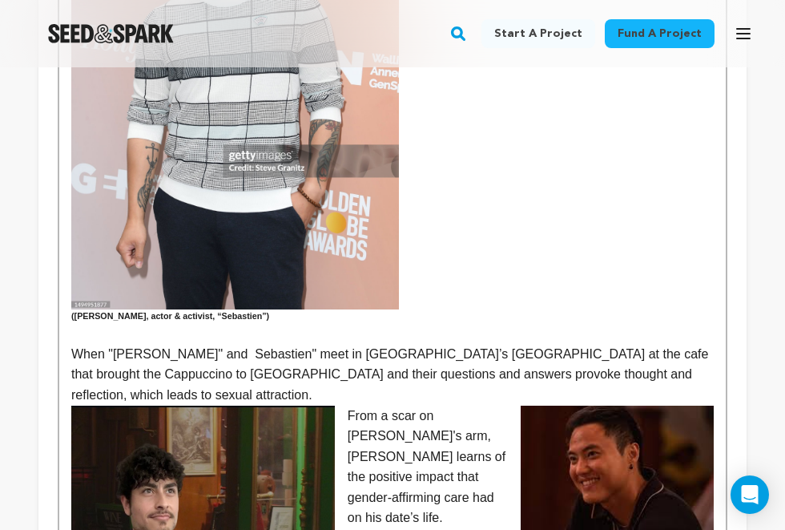
click at [147, 344] on p "When "Xavier" and Sebastien" meet in Manhattan’s West Village at the cafe that …" at bounding box center [392, 375] width 643 height 62
click at [268, 344] on p "When "[PERSON_NAME]" and Sebastien" meet in [GEOGRAPHIC_DATA]’s [GEOGRAPHIC_DAT…" at bounding box center [392, 375] width 643 height 62
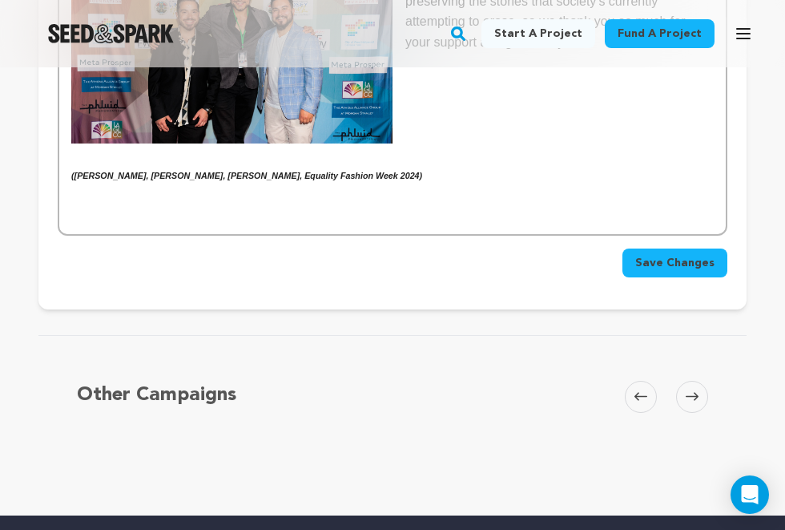
scroll to position [2871, 0]
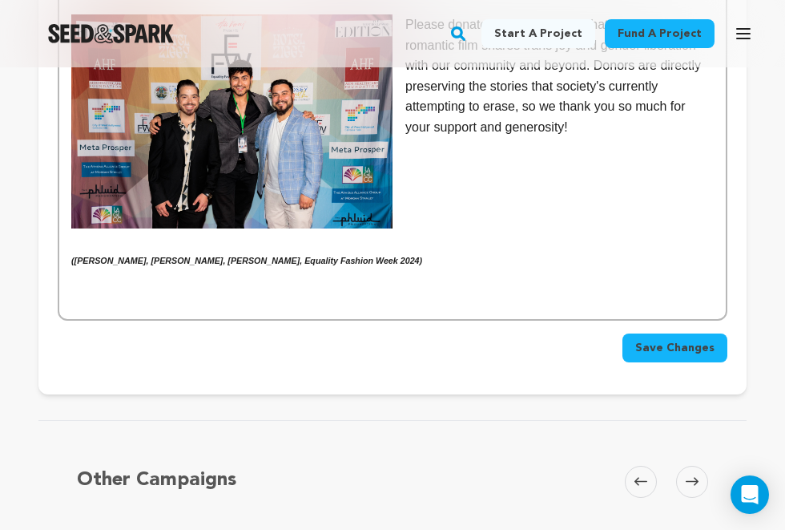
click at [651, 333] on button "Save Changes" at bounding box center [675, 347] width 105 height 29
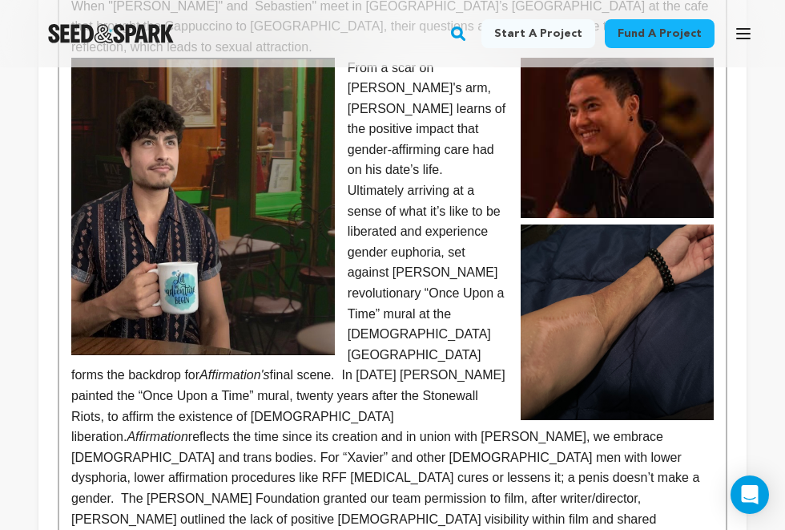
scroll to position [1725, 0]
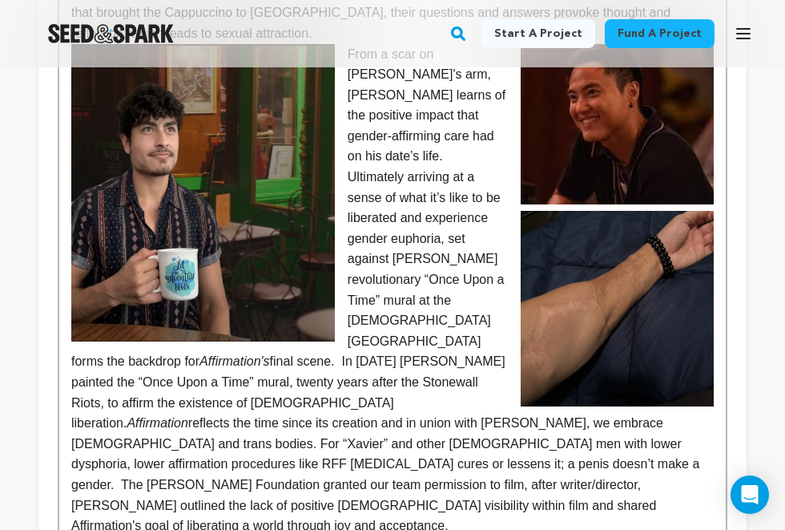
click at [475, 367] on p "Ultimately arriving at a sense of what it’s like to be liberated and experience…" at bounding box center [392, 351] width 643 height 369
click at [502, 409] on p "Ultimately arriving at a sense of what it’s like to be liberated and experience…" at bounding box center [392, 351] width 643 height 369
click at [139, 386] on p "Ultimately arriving at a sense of what it’s like to be liberated and experience…" at bounding box center [392, 351] width 643 height 369
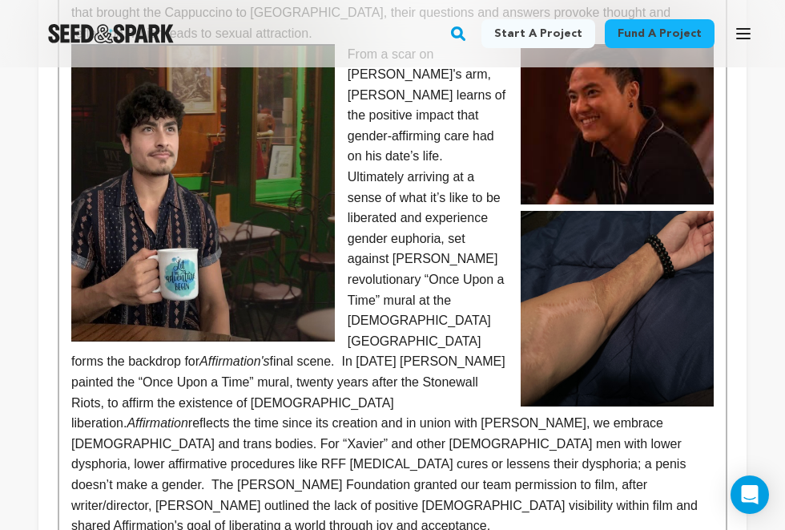
click at [289, 397] on p "Ultimately arriving at a sense of what it’s like to be liberated and experience…" at bounding box center [392, 351] width 643 height 369
click at [315, 382] on p "Ultimately arriving at a sense of what it’s like to be liberated and experience…" at bounding box center [392, 351] width 643 height 369
click at [496, 389] on p "Ultimately arriving at a sense of what it’s like to be liberated and experience…" at bounding box center [392, 351] width 643 height 369
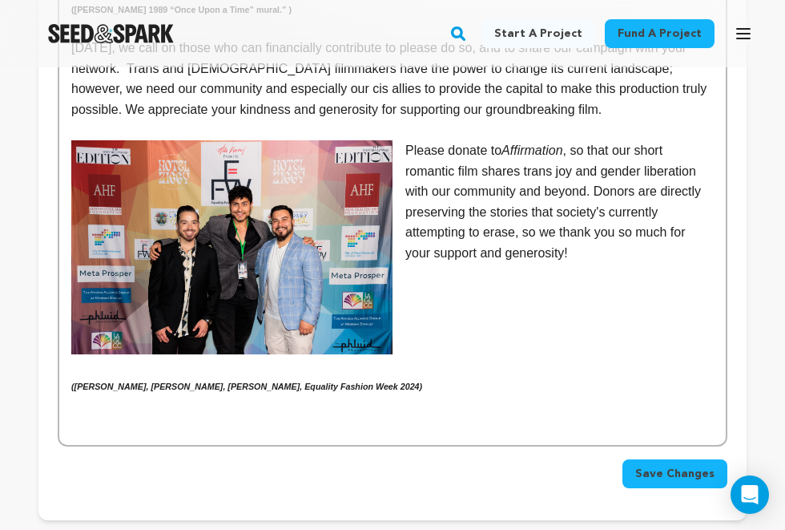
scroll to position [2756, 0]
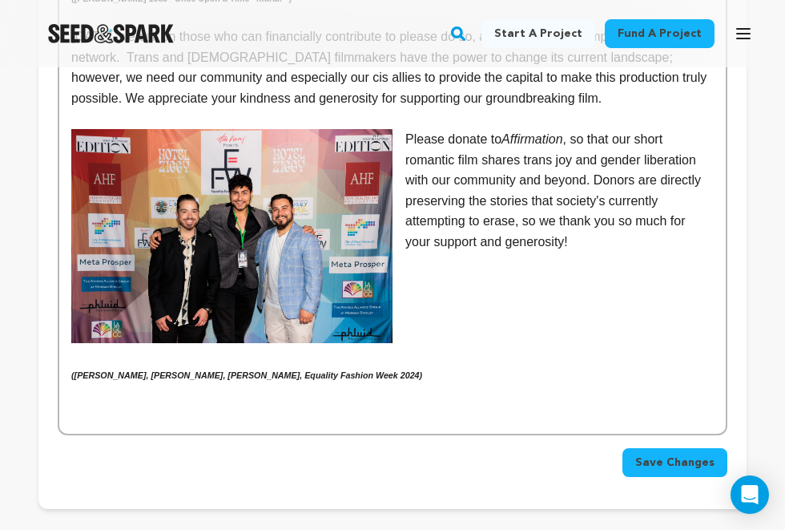
click at [651, 448] on button "Save Changes" at bounding box center [675, 462] width 105 height 29
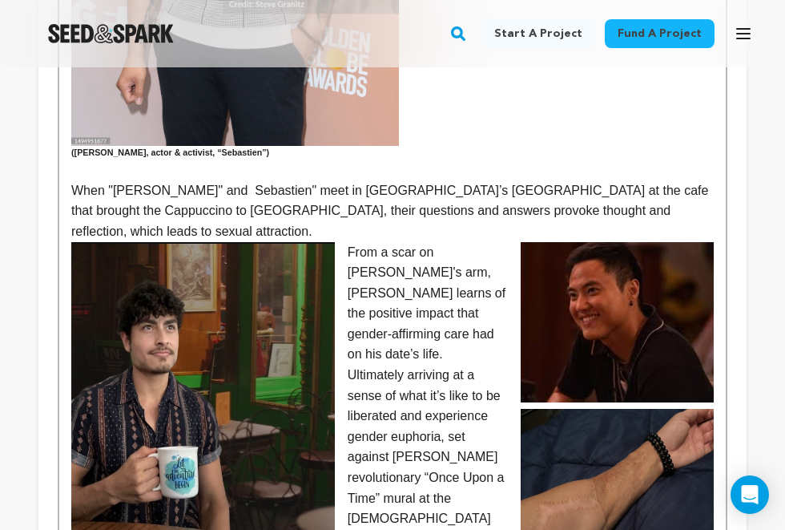
scroll to position [1754, 0]
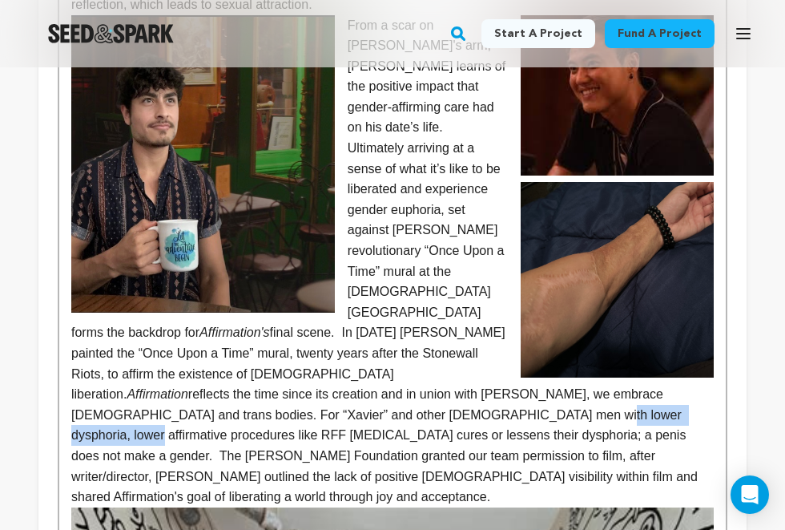
drag, startPoint x: 545, startPoint y: 334, endPoint x: 397, endPoint y: 335, distance: 147.4
click at [397, 335] on p "Ultimately arriving at a sense of what it’s like to be liberated and experience…" at bounding box center [392, 322] width 643 height 369
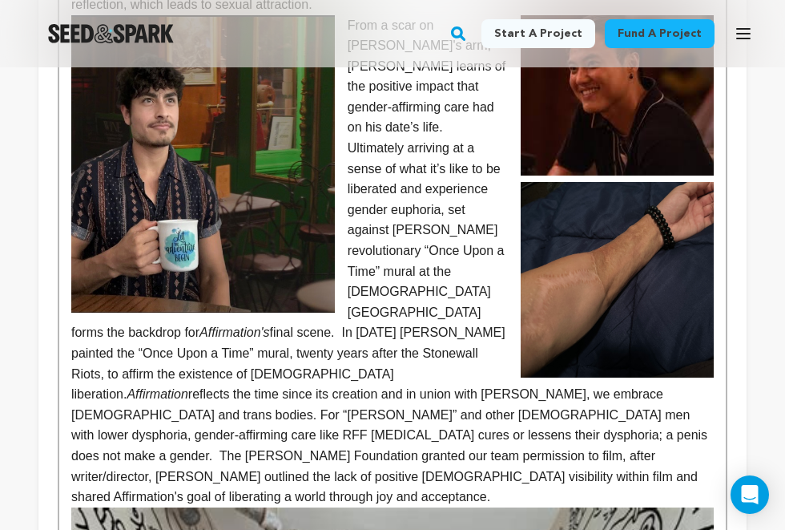
click at [429, 360] on p "Ultimately arriving at a sense of what it’s like to be liberated and experience…" at bounding box center [392, 322] width 643 height 369
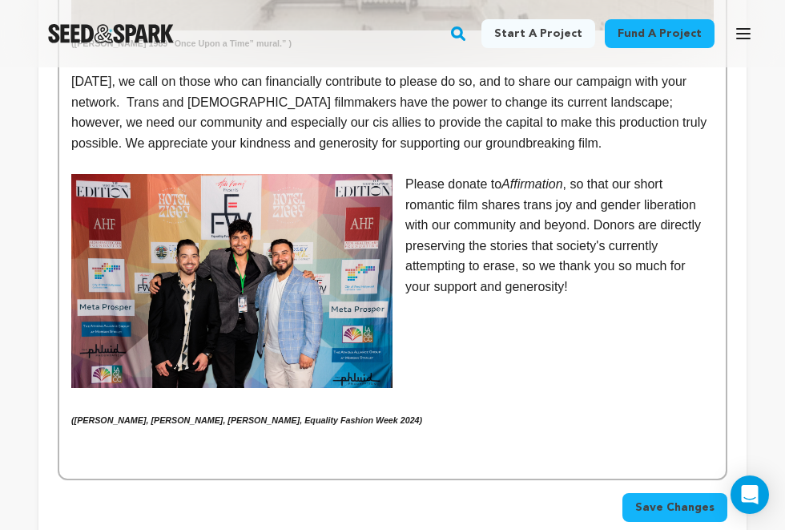
scroll to position [3017, 0]
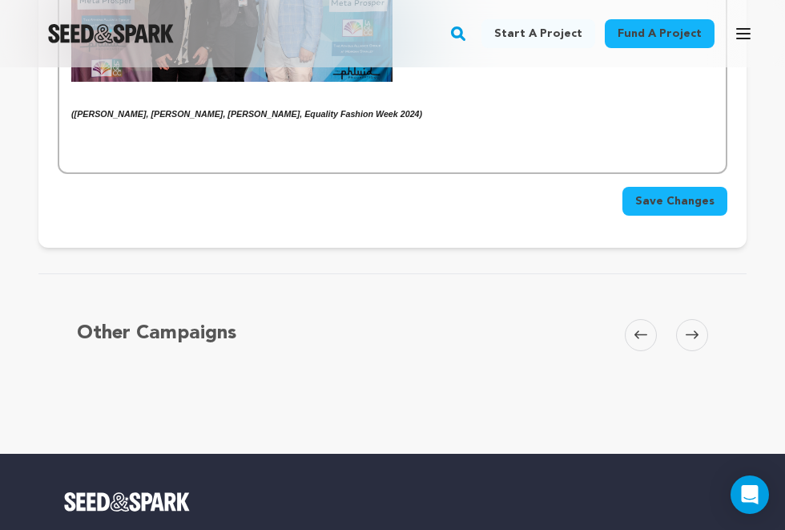
click at [679, 193] on span "Save Changes" at bounding box center [674, 201] width 79 height 16
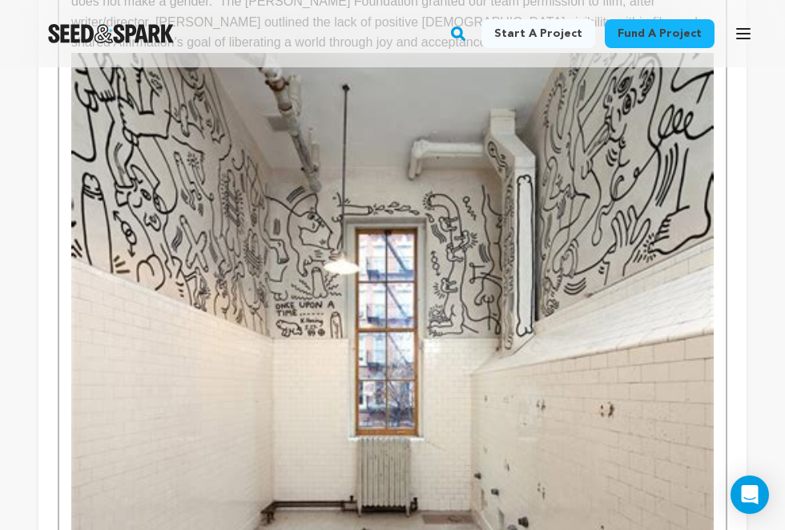
scroll to position [1828, 0]
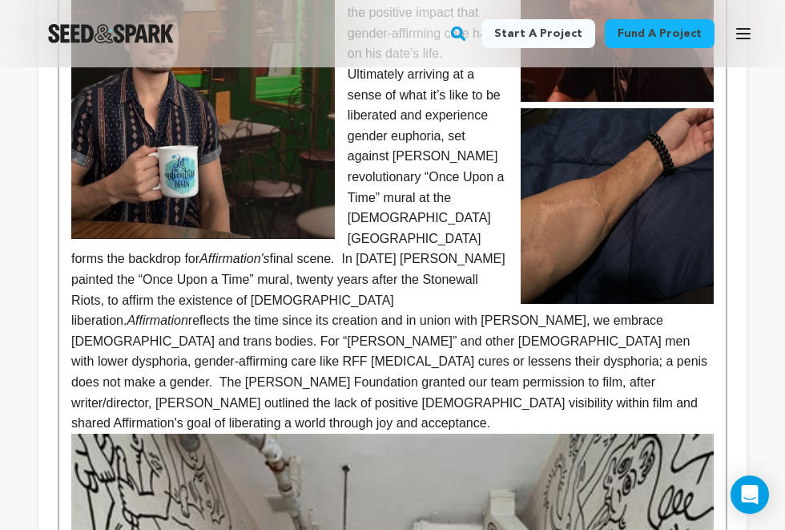
click at [473, 324] on p "Ultimately arriving at a sense of what it’s like to be liberated and experience…" at bounding box center [392, 248] width 643 height 369
click at [371, 320] on p "Ultimately arriving at a sense of what it’s like to be liberated and experience…" at bounding box center [392, 248] width 643 height 369
click at [559, 321] on p "Ultimately arriving at a sense of what it’s like to be liberated and experience…" at bounding box center [392, 248] width 643 height 369
click at [679, 322] on p "Ultimately arriving at a sense of what it’s like to be liberated and experience…" at bounding box center [392, 248] width 643 height 369
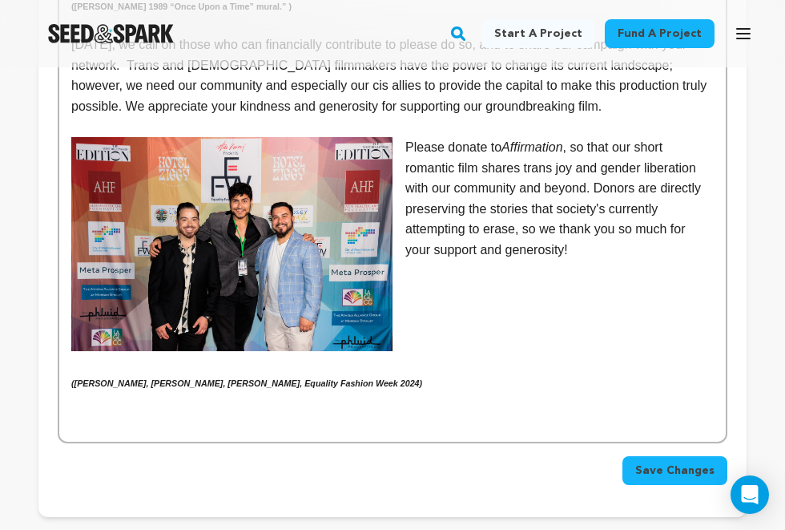
scroll to position [2783, 0]
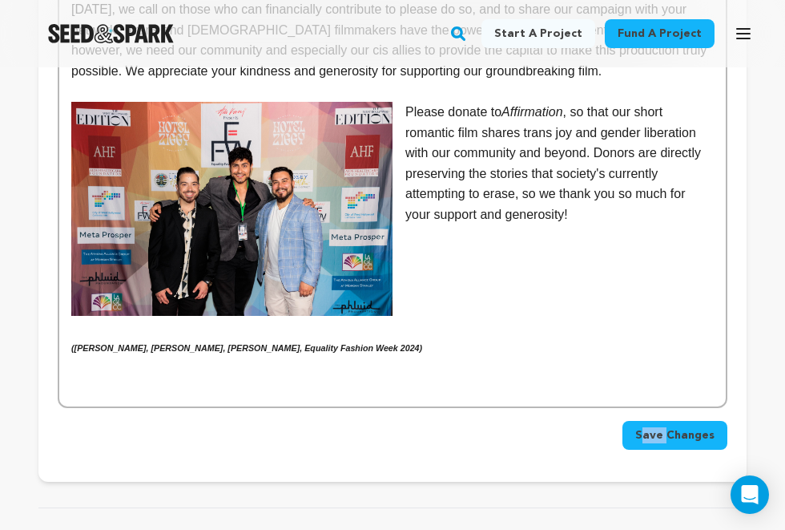
click at [640, 421] on button "Save Changes" at bounding box center [675, 435] width 105 height 29
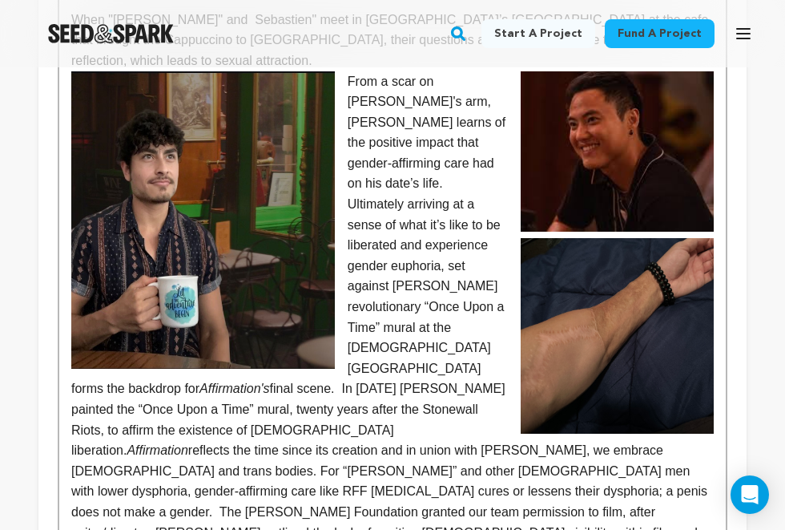
scroll to position [1830, 0]
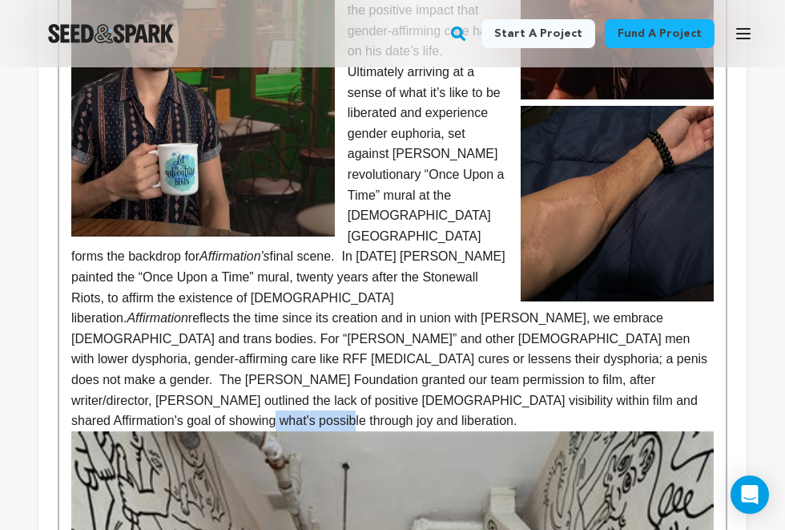
drag, startPoint x: 663, startPoint y: 320, endPoint x: 586, endPoint y: 316, distance: 76.3
click at [586, 316] on p "Ultimately arriving at a sense of what it’s like to be liberated and experience…" at bounding box center [392, 246] width 643 height 369
click at [576, 313] on p "Ultimately arriving at a sense of what it’s like to be liberated and experience…" at bounding box center [392, 246] width 643 height 369
drag, startPoint x: 611, startPoint y: 318, endPoint x: 566, endPoint y: 323, distance: 45.1
click at [566, 323] on p "Ultimately arriving at a sense of what it’s like to be liberated and experience…" at bounding box center [392, 246] width 643 height 369
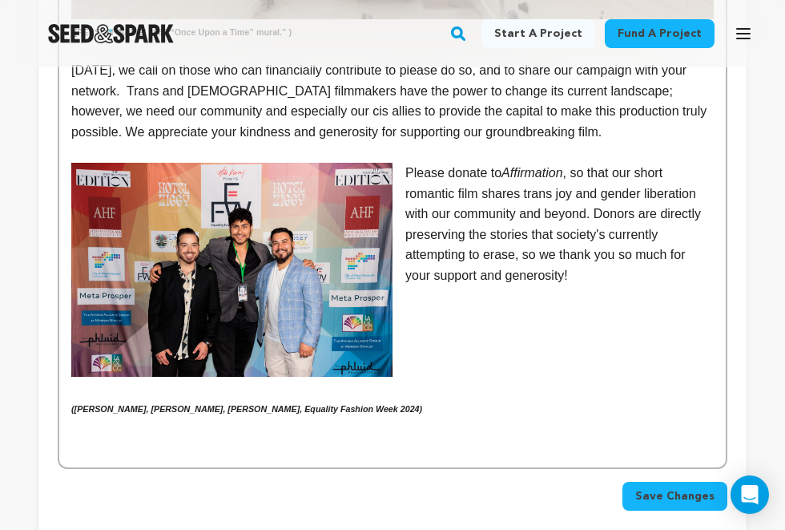
scroll to position [2956, 0]
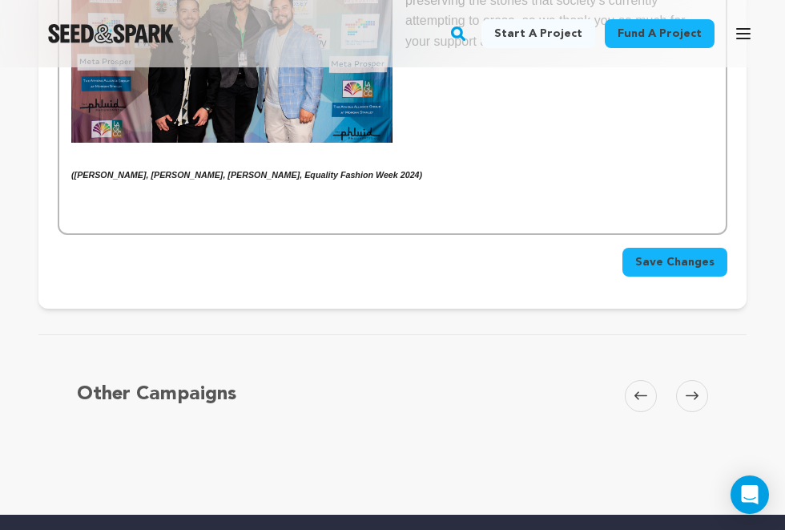
click at [659, 254] on span "Save Changes" at bounding box center [674, 262] width 79 height 16
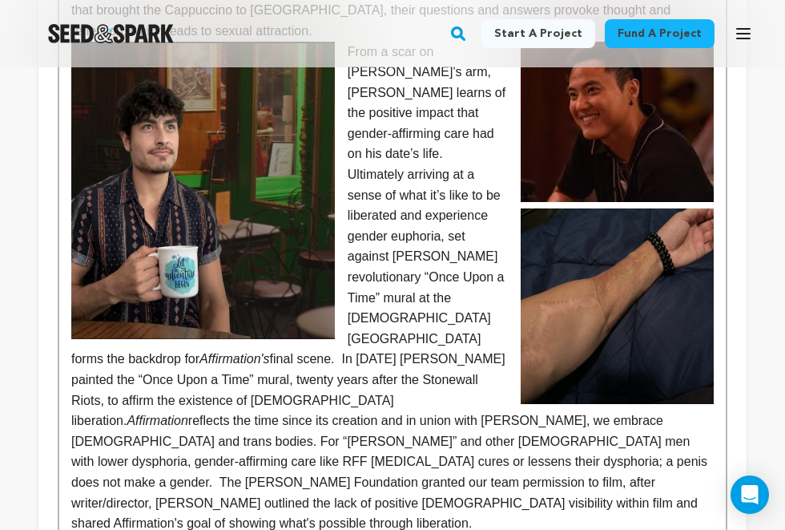
scroll to position [1745, 0]
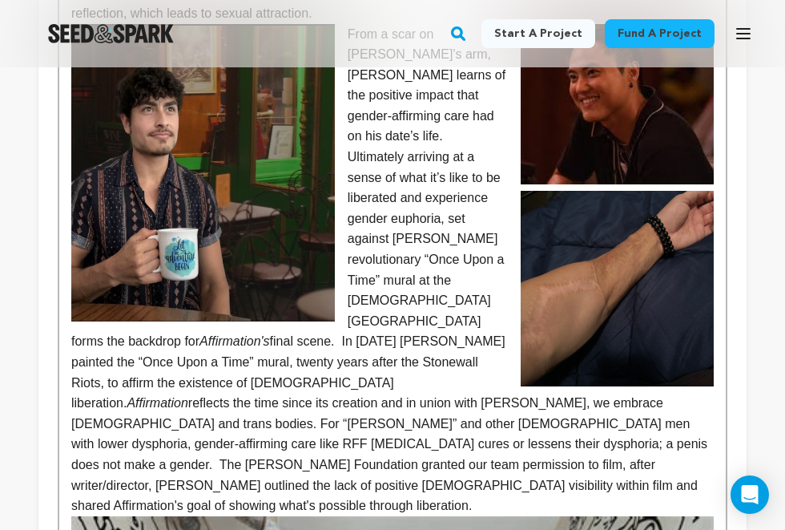
click at [619, 405] on p "Ultimately arriving at a sense of what it’s like to be liberated and experience…" at bounding box center [392, 331] width 643 height 369
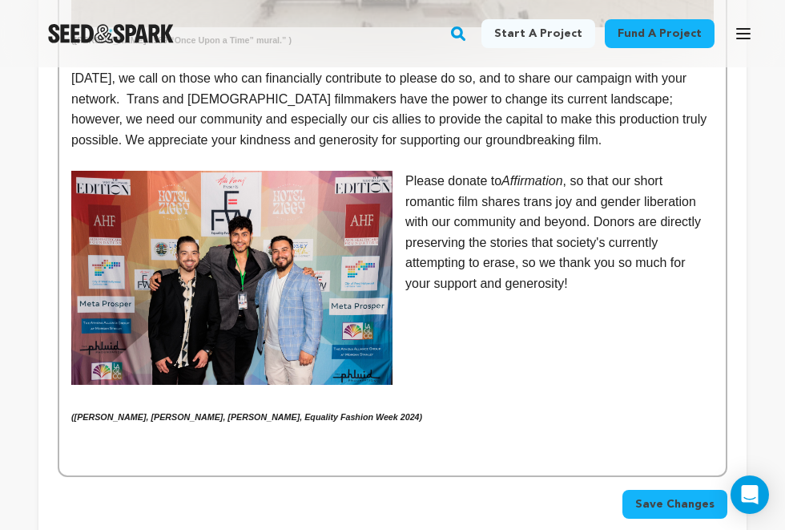
scroll to position [2890, 0]
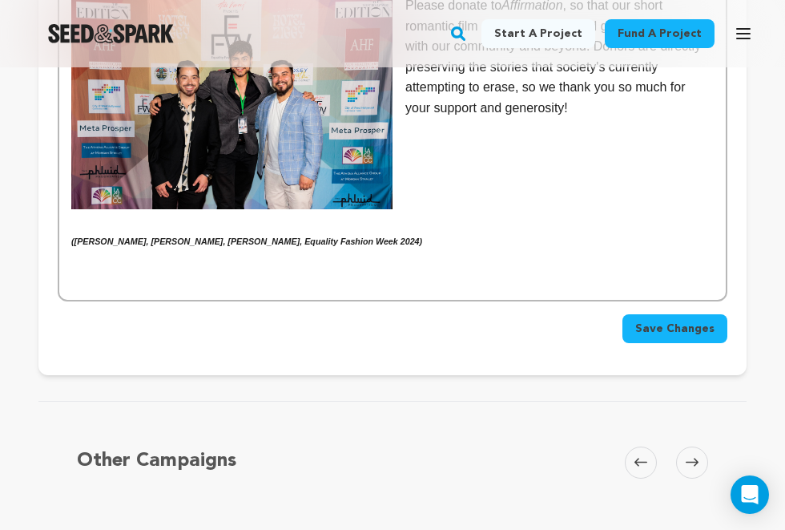
click at [655, 320] on span "Save Changes" at bounding box center [674, 328] width 79 height 16
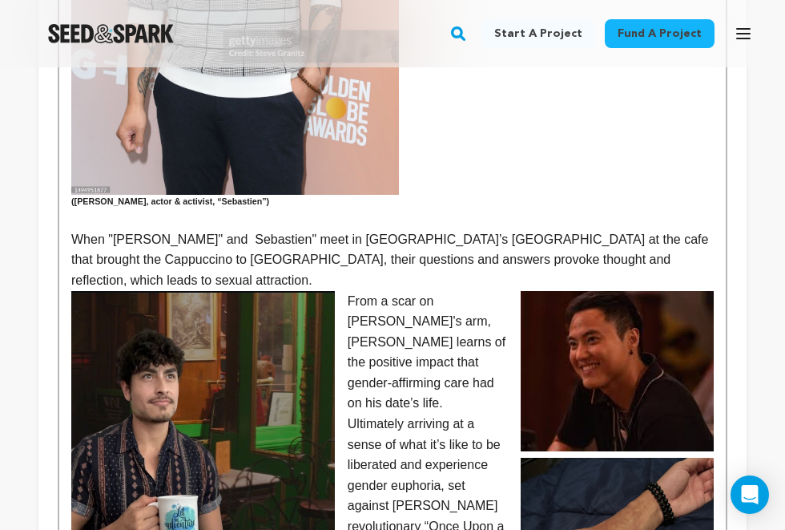
scroll to position [1497, 0]
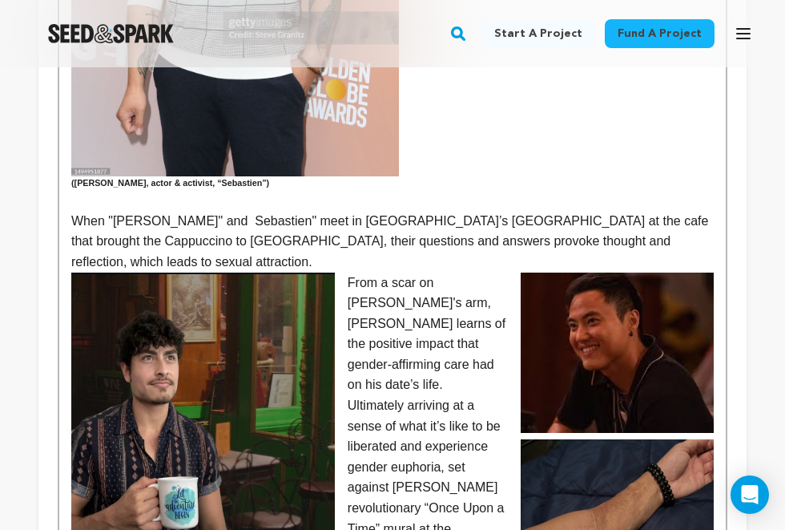
click at [572, 211] on p "When "[PERSON_NAME]" and Sebastien" meet in [GEOGRAPHIC_DATA]’s [GEOGRAPHIC_DAT…" at bounding box center [392, 242] width 643 height 62
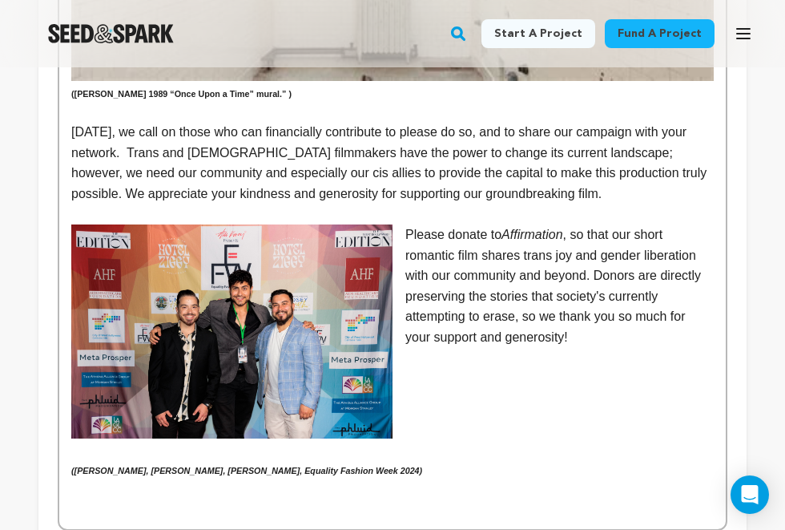
scroll to position [2654, 0]
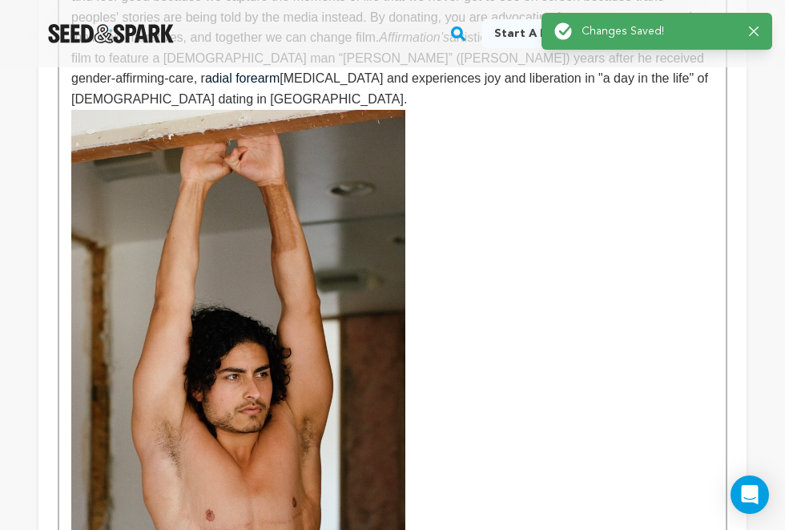
scroll to position [0, 0]
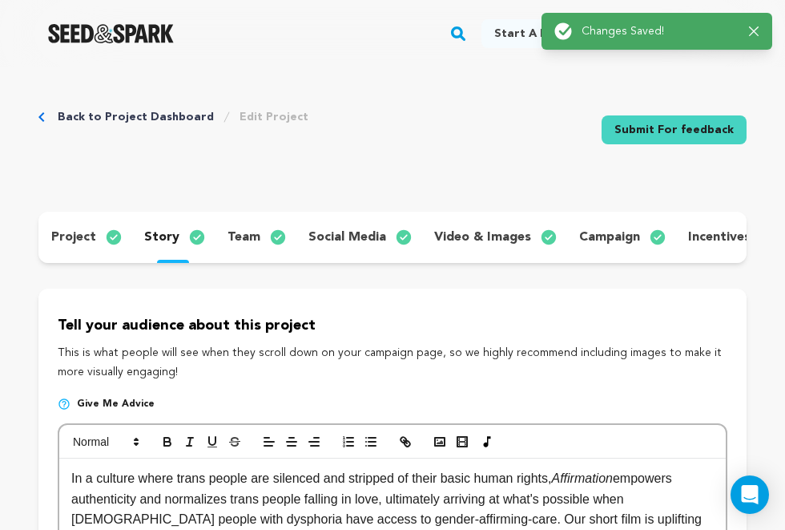
drag, startPoint x: 243, startPoint y: 204, endPoint x: 235, endPoint y: 179, distance: 26.1
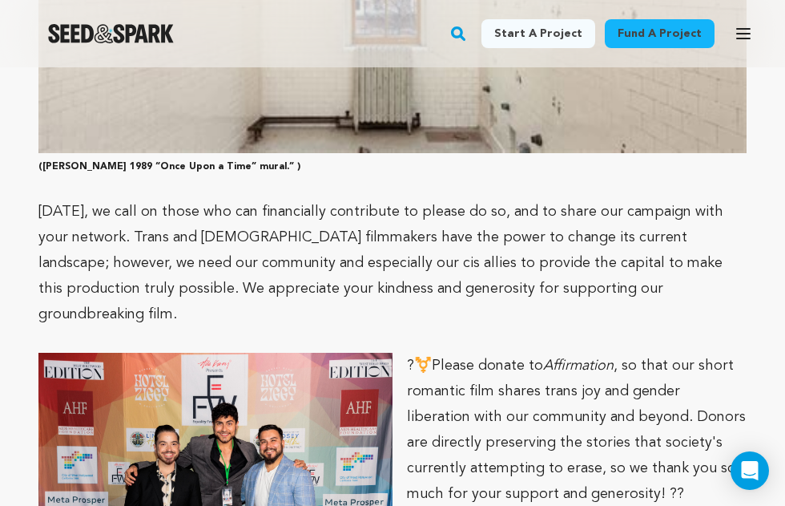
scroll to position [3837, 0]
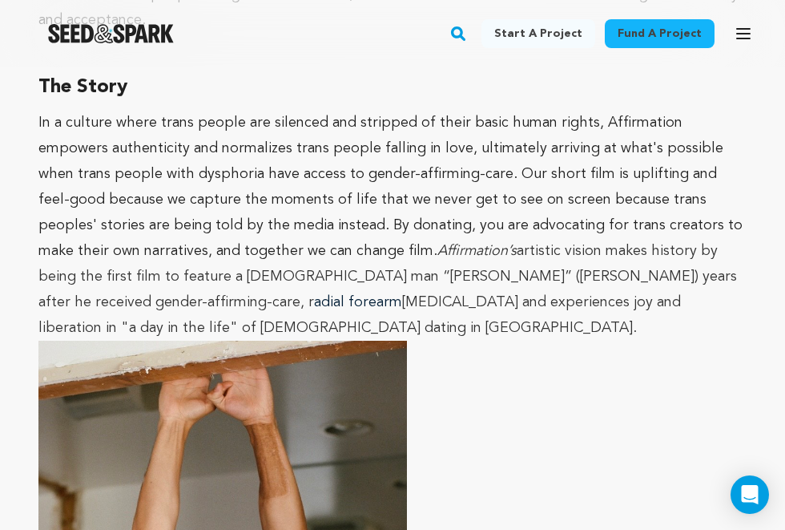
scroll to position [1258, 0]
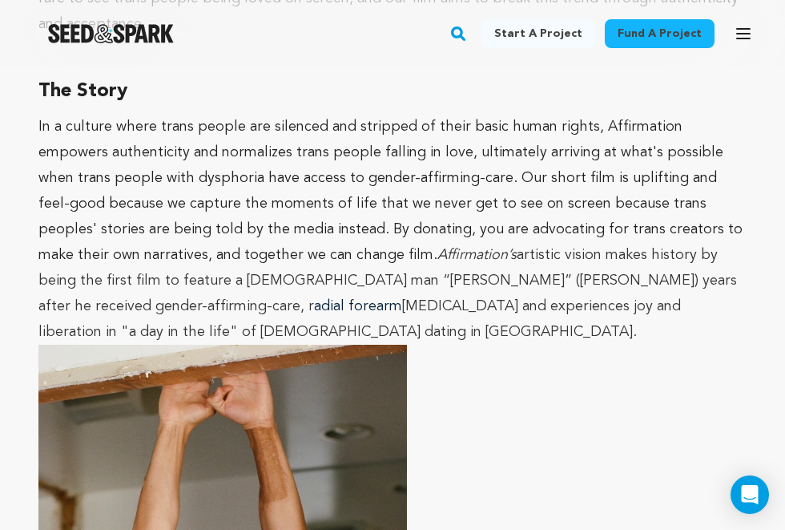
click at [627, 123] on p "In a culture where trans people are silenced and stripped of their basic human …" at bounding box center [392, 229] width 708 height 231
drag, startPoint x: 654, startPoint y: 106, endPoint x: 634, endPoint y: 110, distance: 20.4
click at [634, 114] on p "In a culture where trans people are silenced and stripped of their basic human …" at bounding box center [392, 229] width 708 height 231
click at [491, 191] on p "In a culture where trans people are silenced and stripped of their basic human …" at bounding box center [392, 229] width 708 height 231
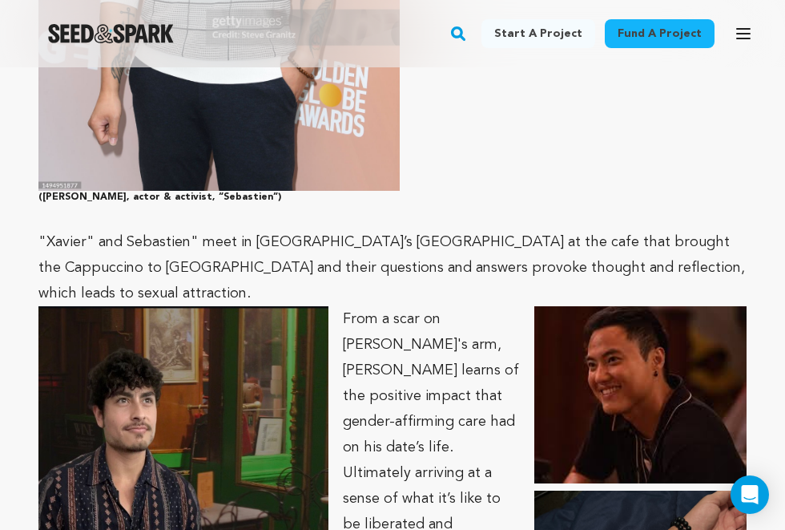
scroll to position [2537, 0]
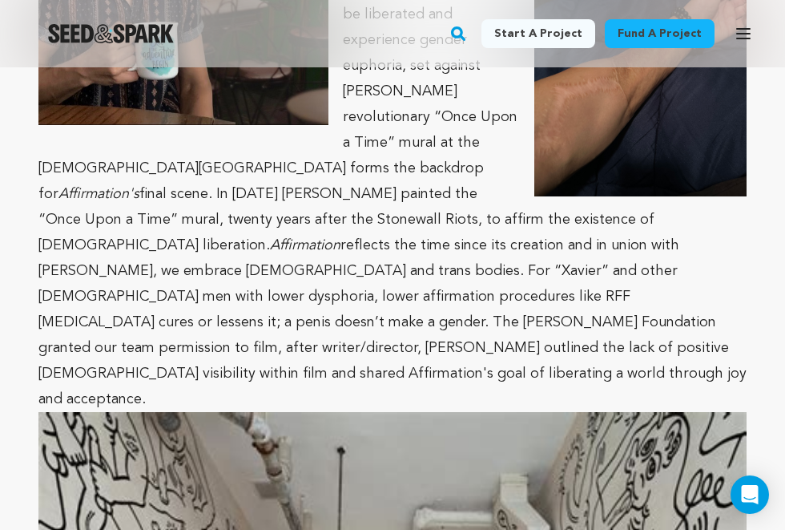
scroll to position [3085, 0]
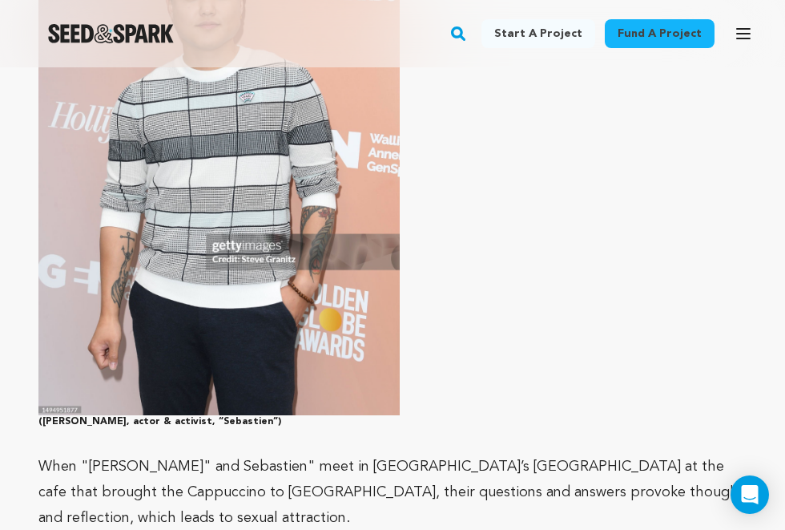
click at [272, 113] on img at bounding box center [218, 166] width 361 height 497
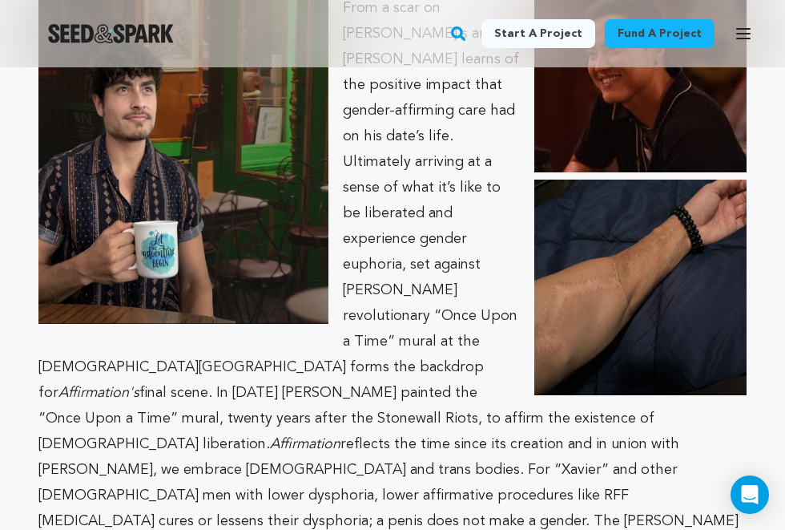
scroll to position [2874, 0]
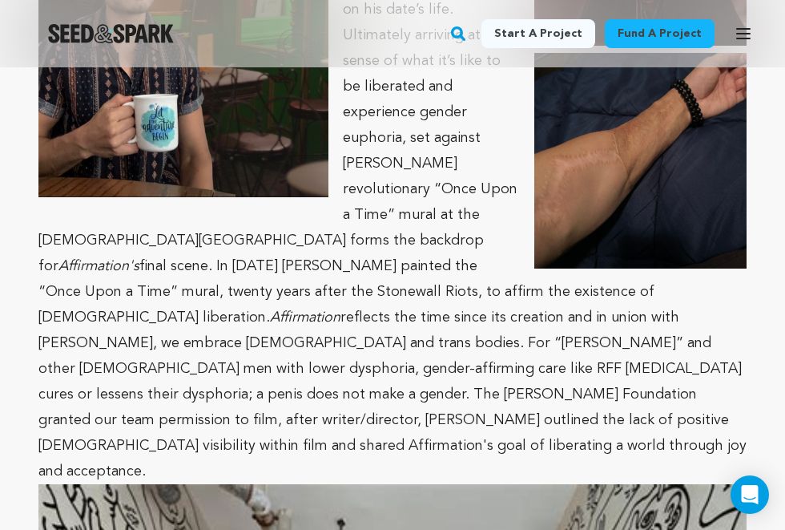
scroll to position [3017, 0]
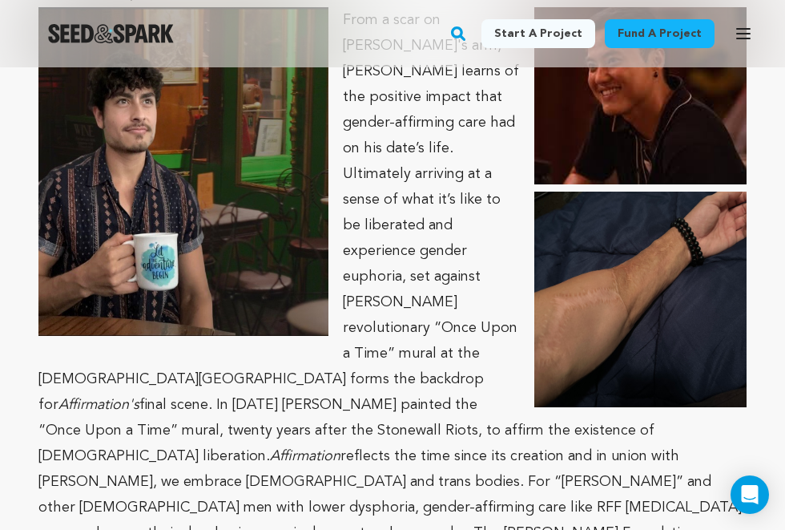
scroll to position [2860, 0]
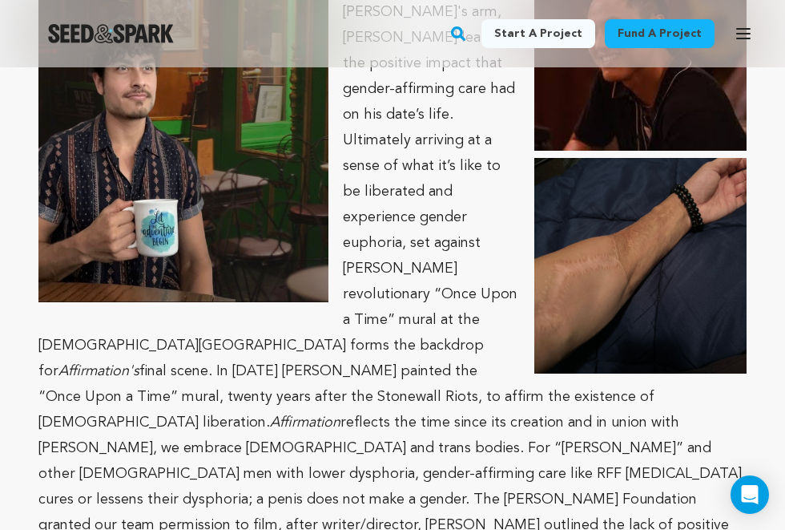
scroll to position [2896, 0]
